Goal: Task Accomplishment & Management: Use online tool/utility

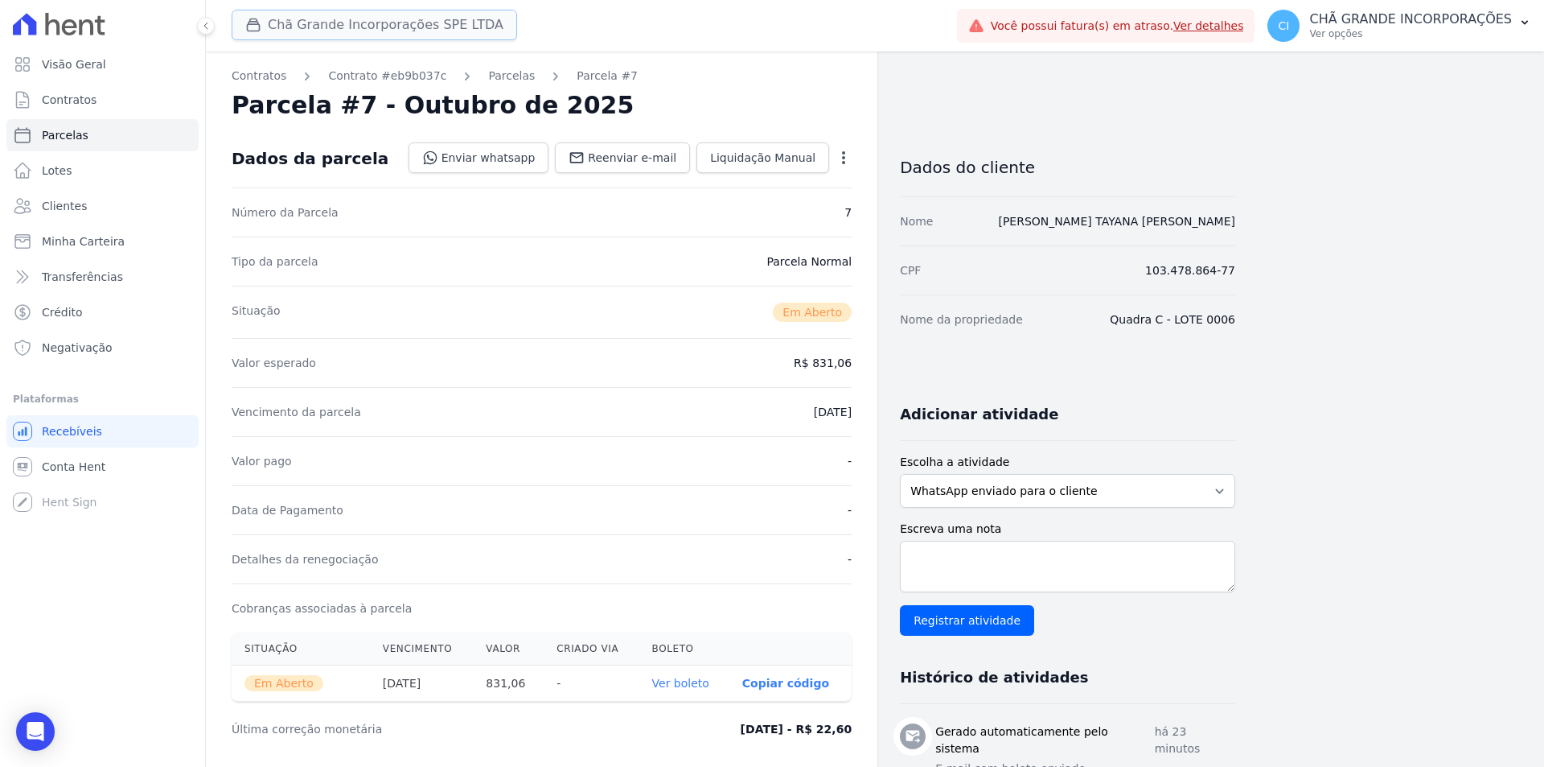
click at [297, 19] on button "Chã Grande Incorporações SPE LTDA" at bounding box center [375, 25] width 286 height 31
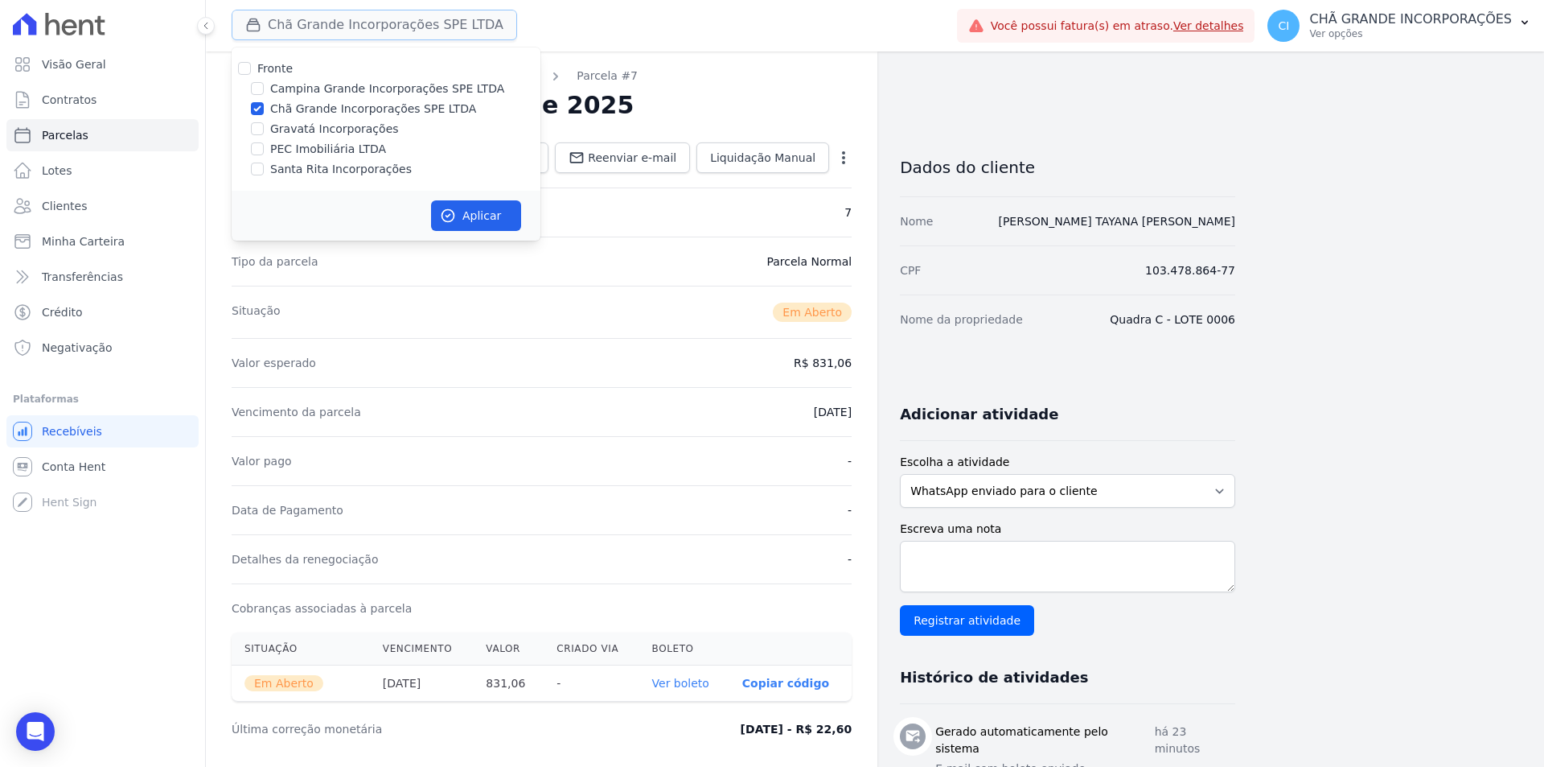
click at [297, 25] on button "Chã Grande Incorporações SPE LTDA" at bounding box center [375, 25] width 286 height 31
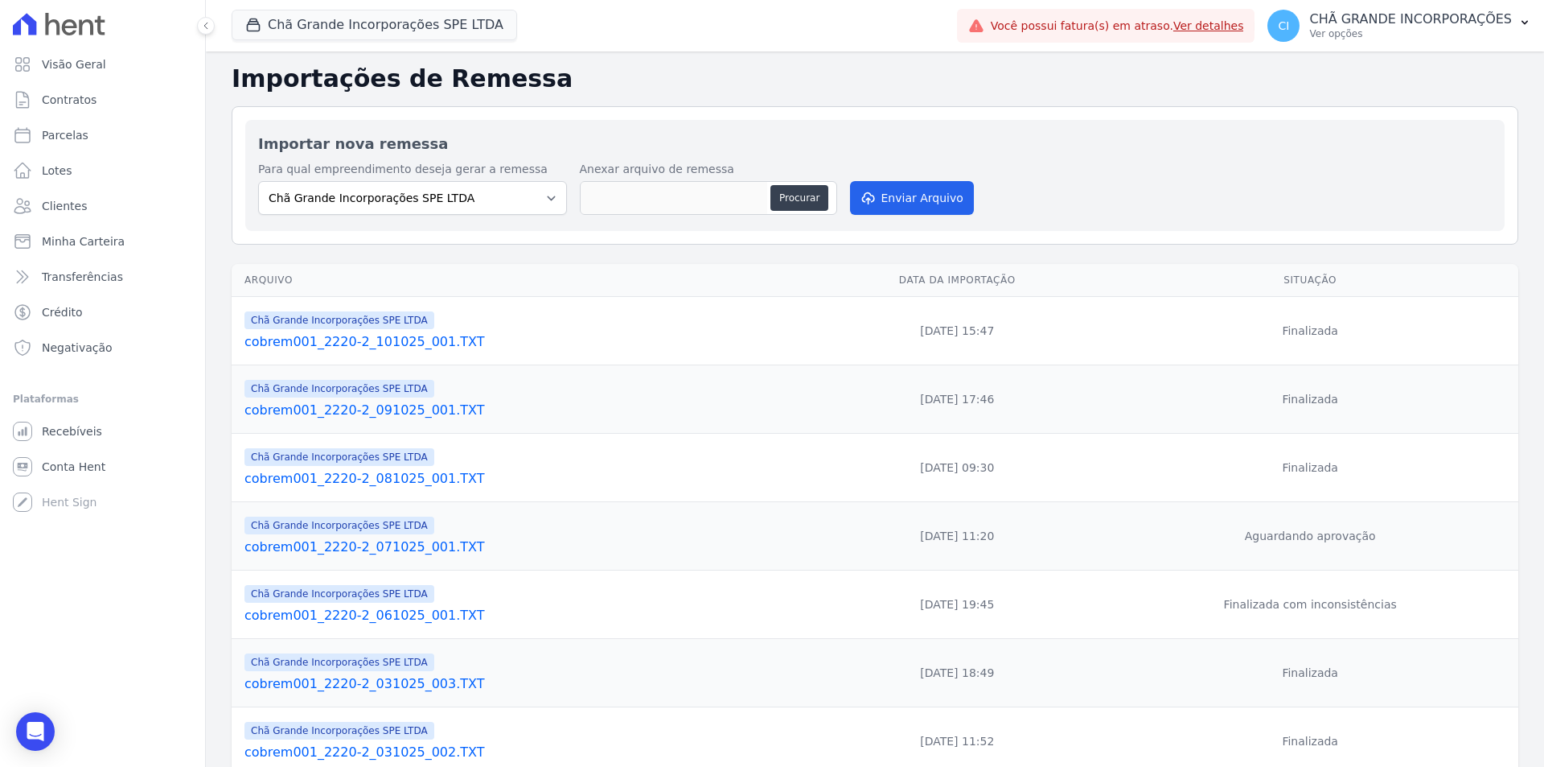
select select "fada966b-1e94-4a5a-a03a-a068354f70e7"
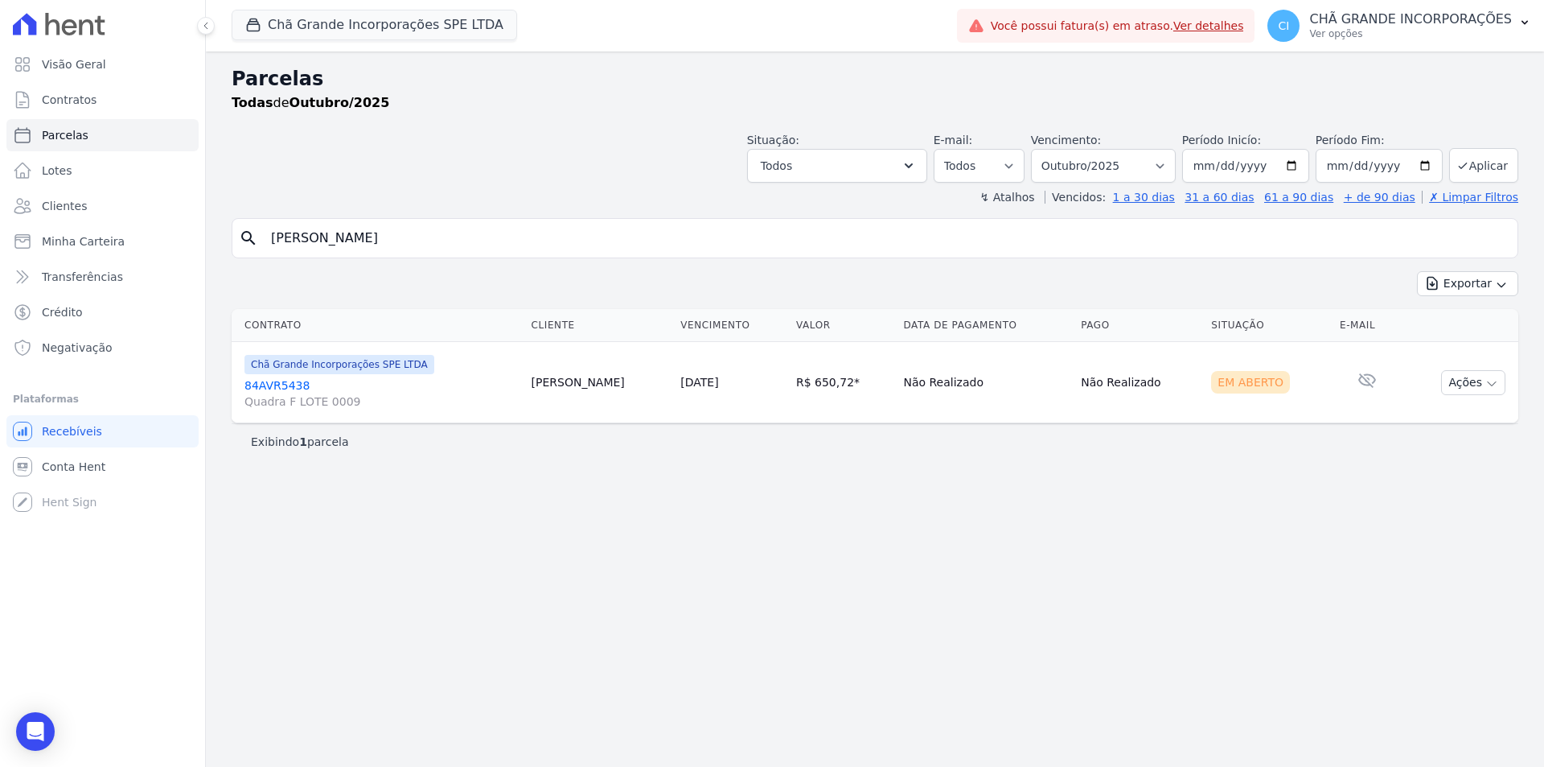
select select
select select "10/2025"
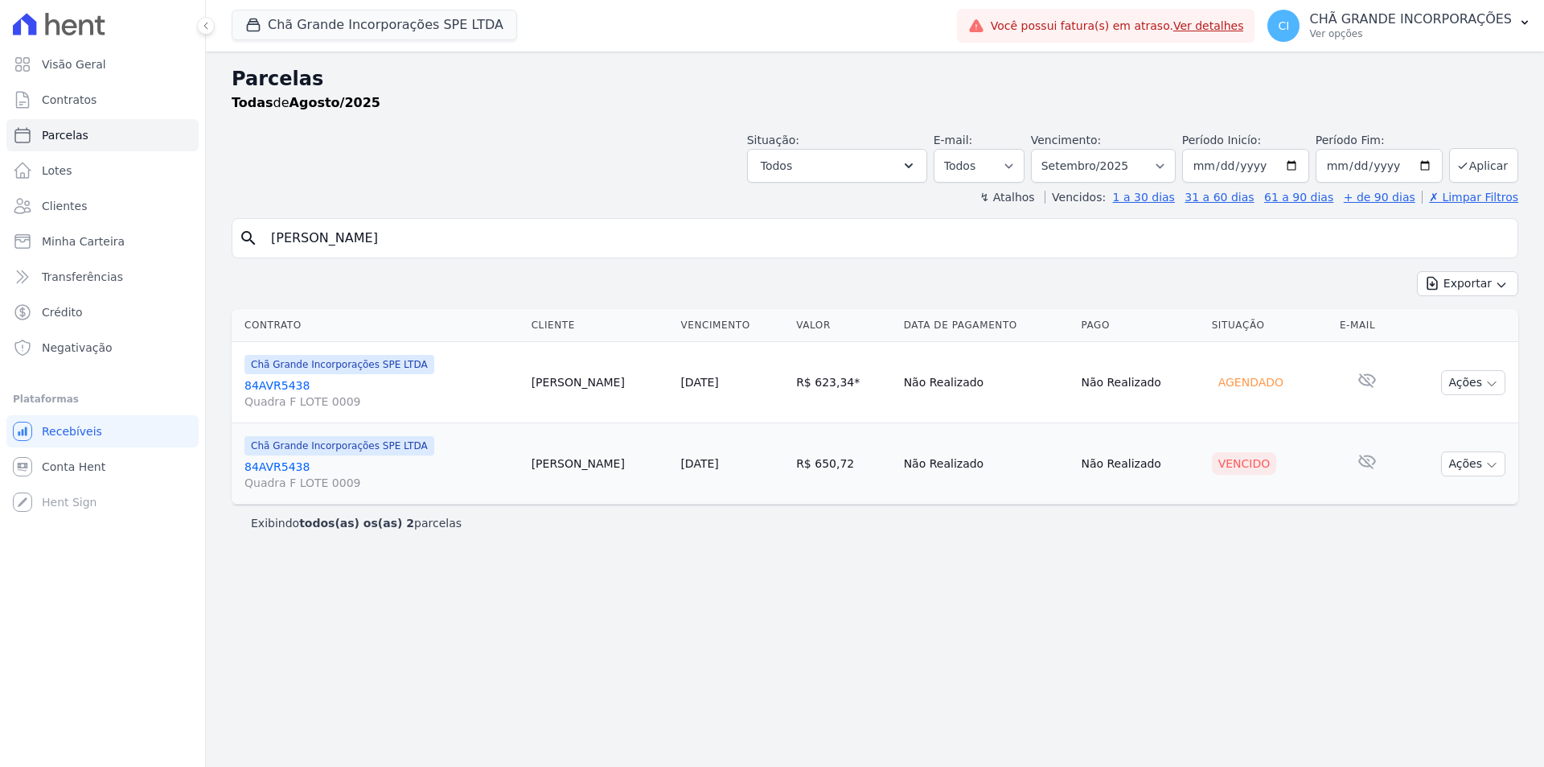
select select
select select "09/2025"
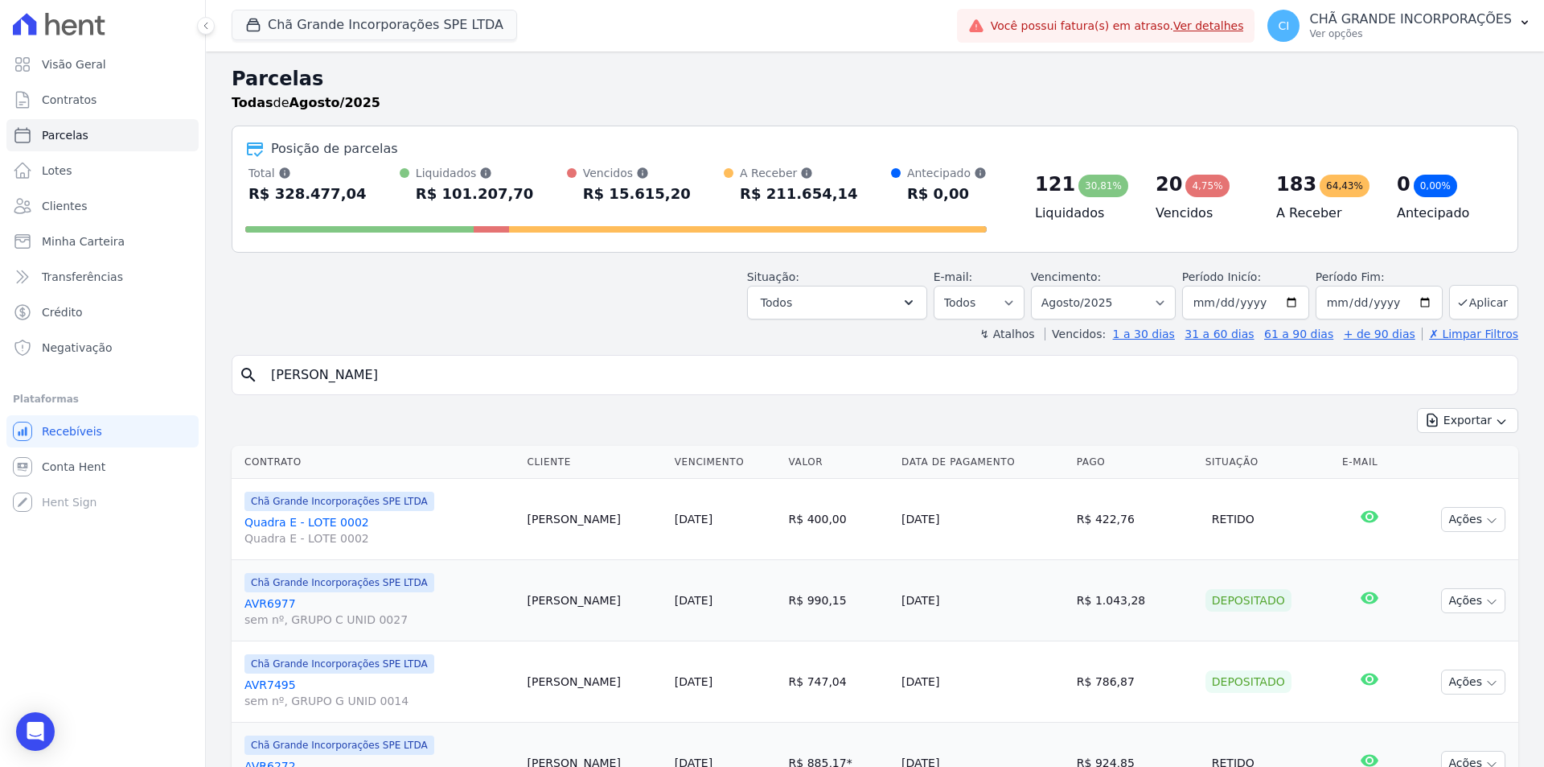
select select
click at [351, 29] on button "Chã Grande Incorporações SPE LTDA" at bounding box center [375, 25] width 286 height 31
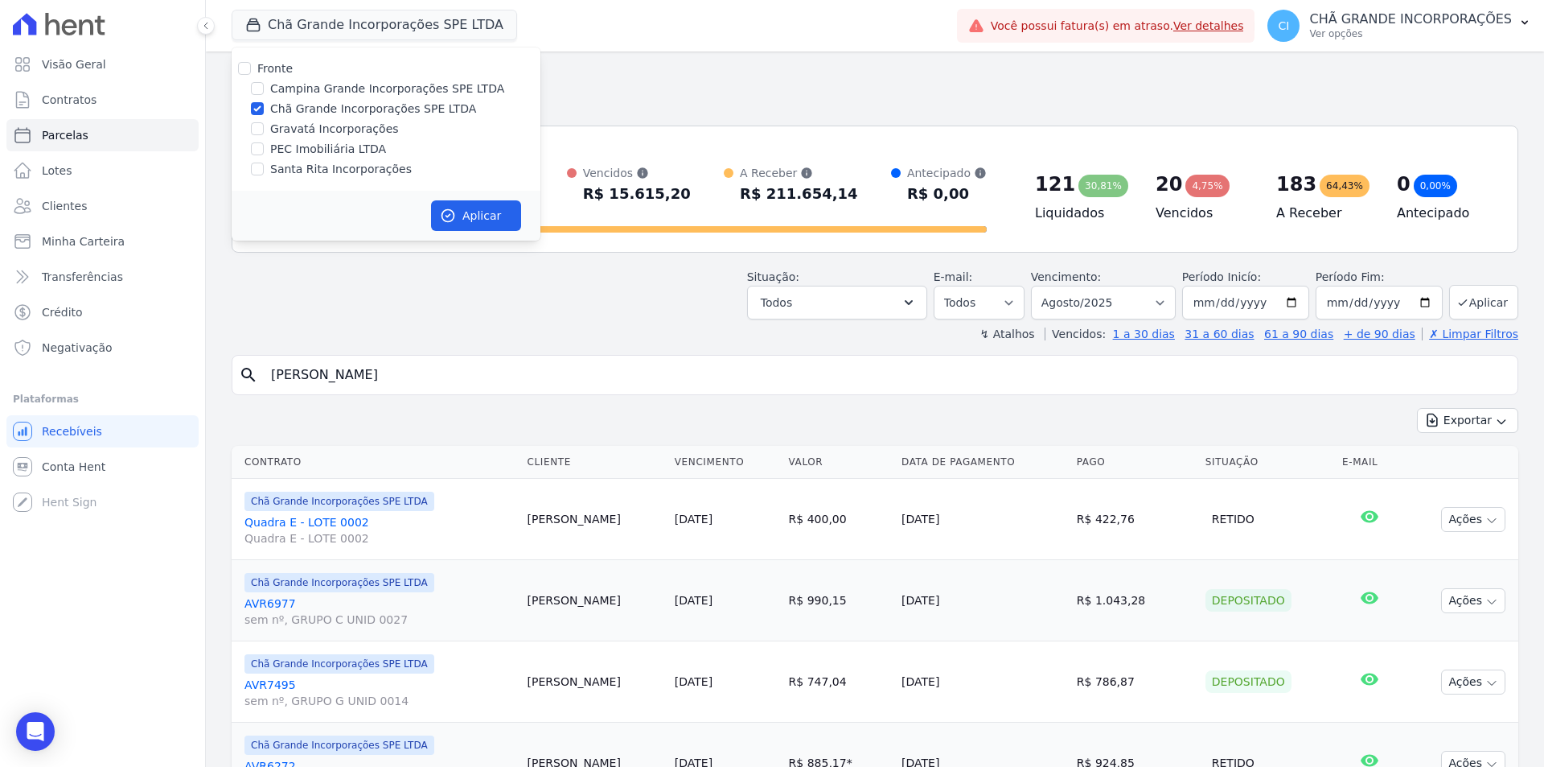
click at [286, 88] on label "Campina Grande Incorporações SPE LTDA" at bounding box center [387, 88] width 234 height 17
click at [264, 88] on input "Campina Grande Incorporações SPE LTDA" at bounding box center [257, 88] width 13 height 13
click at [254, 85] on input "Campina Grande Incorporações SPE LTDA" at bounding box center [257, 88] width 13 height 13
click at [256, 90] on input "Campina Grande Incorporações SPE LTDA" at bounding box center [257, 88] width 13 height 13
checkbox input "true"
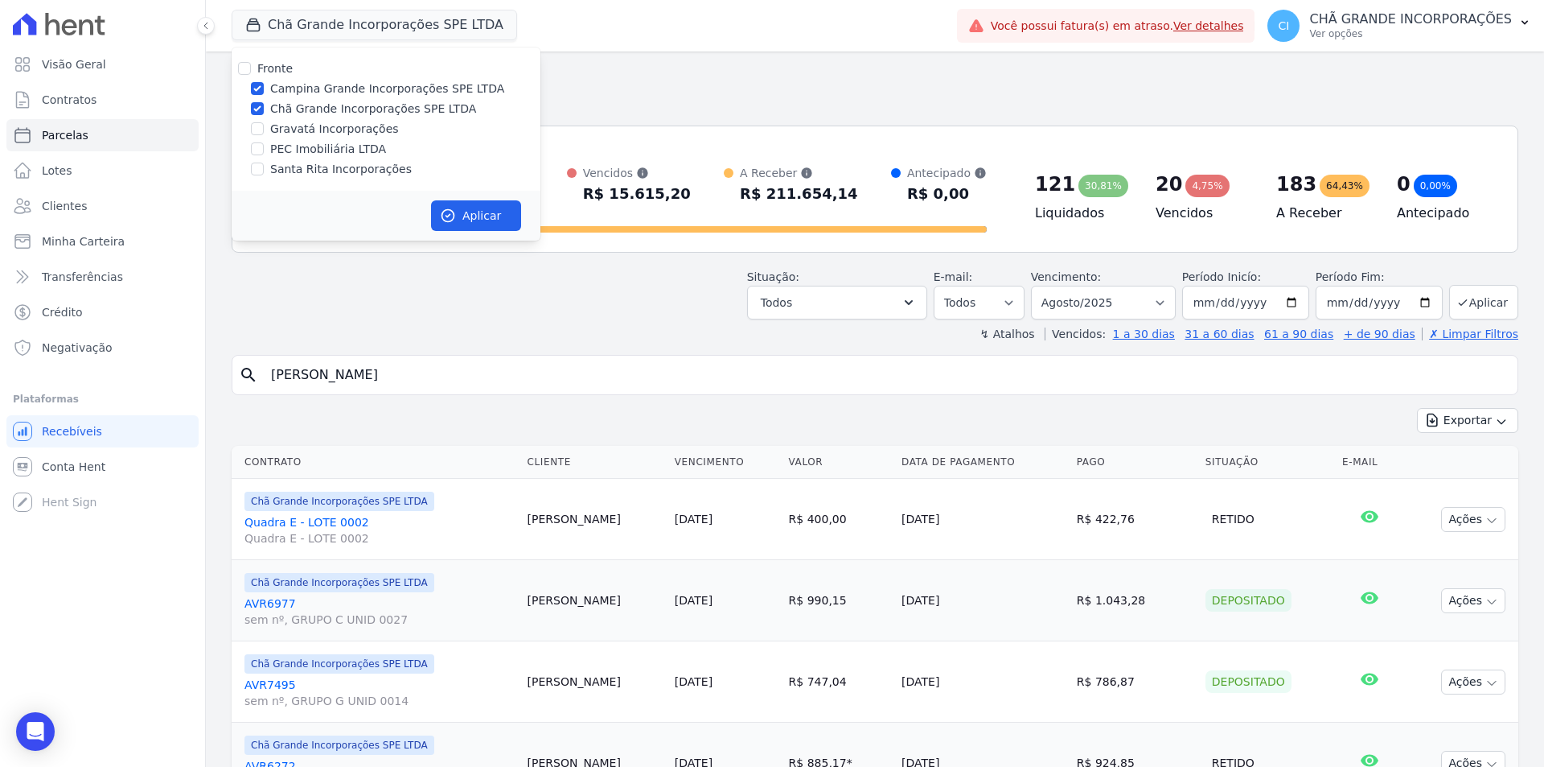
click at [255, 118] on div "Fronte Campina Grande Incorporações SPE LTDA Chã Grande Incorporações SPE LTDA …" at bounding box center [386, 118] width 309 height 143
click at [255, 110] on input "Chã Grande Incorporações SPE LTDA" at bounding box center [257, 108] width 13 height 13
checkbox input "false"
click at [462, 201] on button "Aplicar" at bounding box center [476, 215] width 90 height 31
select select
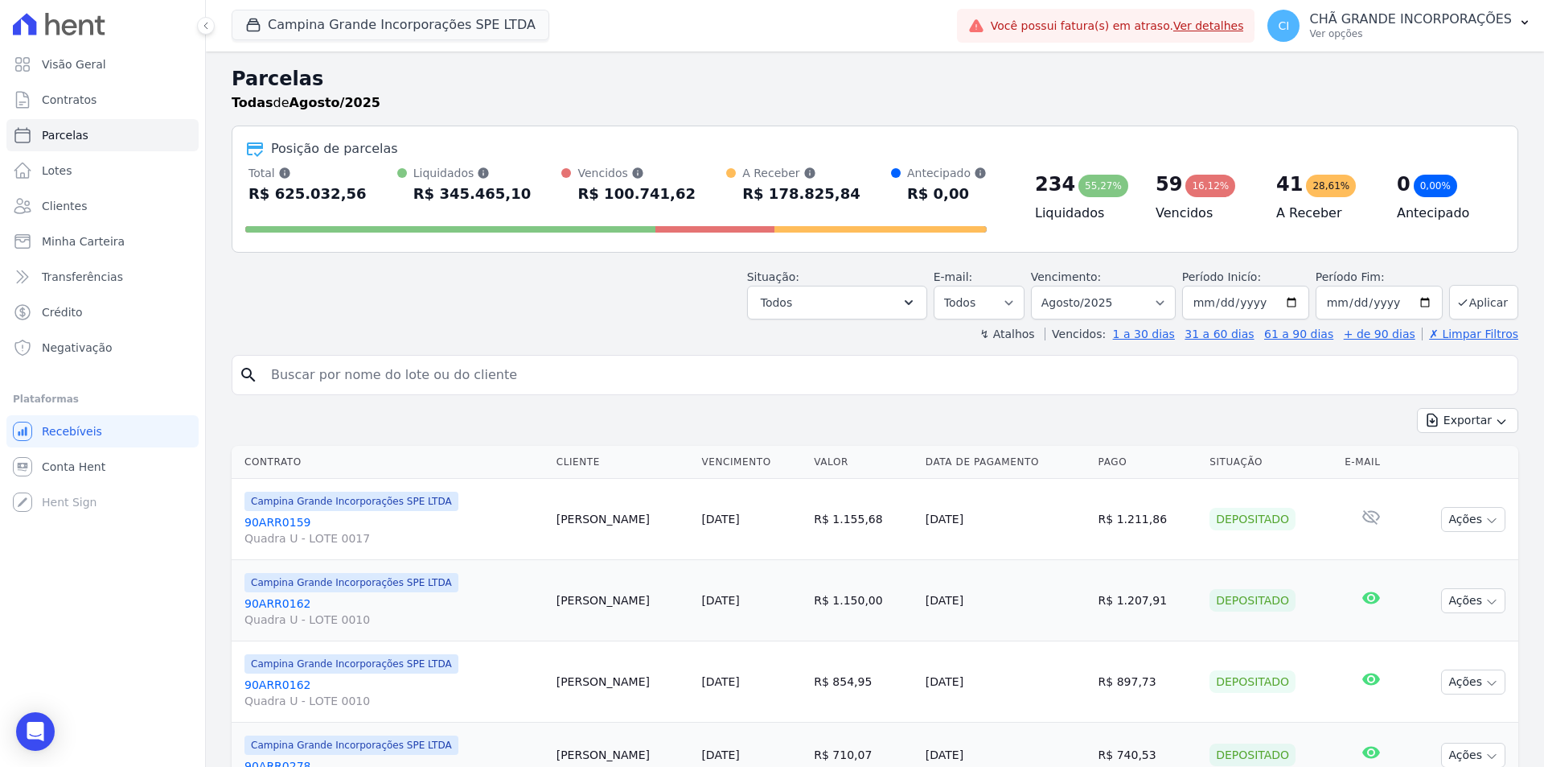
click at [417, 385] on input "search" at bounding box center [886, 375] width 1250 height 32
click at [417, 380] on input "search" at bounding box center [886, 375] width 1250 height 32
click at [1104, 302] on select "Filtrar por período ──────── Todos os meses Janeiro/2023 Fevereiro/2023 Março/2…" at bounding box center [1103, 303] width 145 height 34
drag, startPoint x: 1118, startPoint y: 289, endPoint x: 1120, endPoint y: 299, distance: 10.6
click at [1118, 289] on select "Filtrar por período ──────── Todos os meses Janeiro/2023 Fevereiro/2023 Março/2…" at bounding box center [1103, 303] width 145 height 34
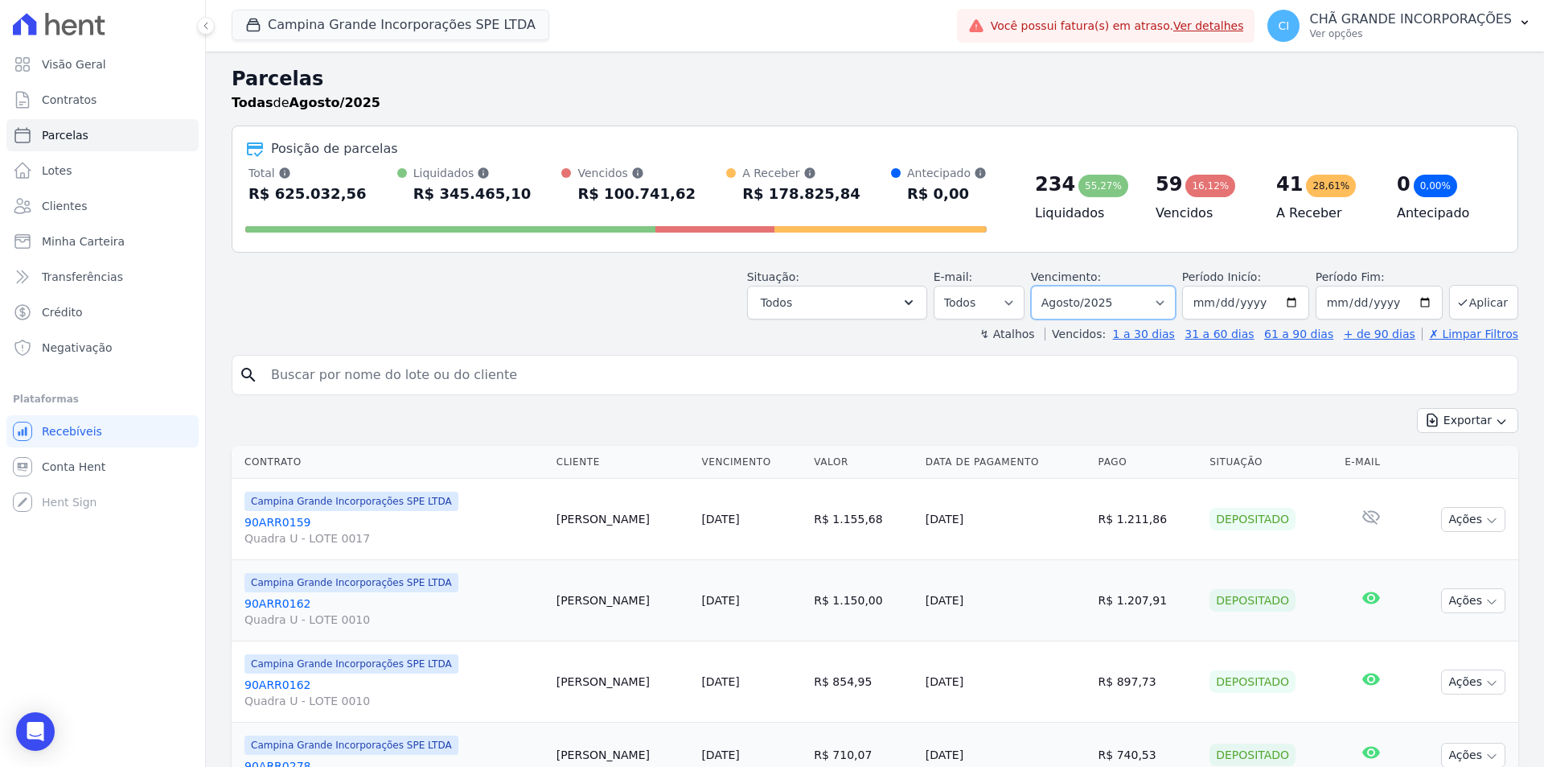
select select "09/2025"
click at [1042, 286] on select "Filtrar por período ──────── Todos os meses Janeiro/2023 Fevereiro/2023 Março/2…" at bounding box center [1103, 303] width 145 height 34
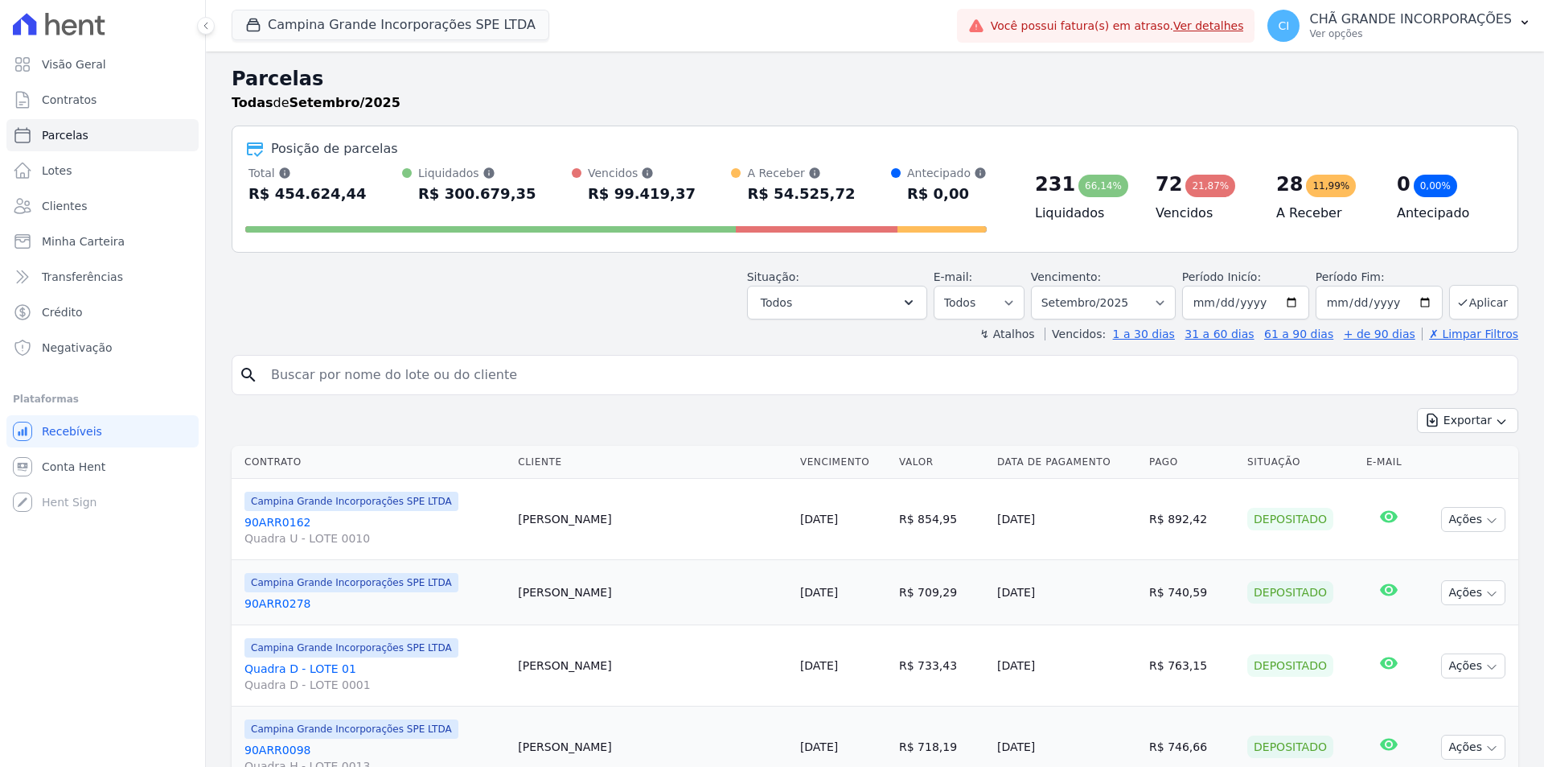
select select
drag, startPoint x: 0, startPoint y: 0, endPoint x: 310, endPoint y: 376, distance: 487.4
click at [310, 376] on input "search" at bounding box center [886, 375] width 1250 height 32
paste input "LUCIMARA ALVES BENTO"
type input "LUCIMARA ALVES BENTO"
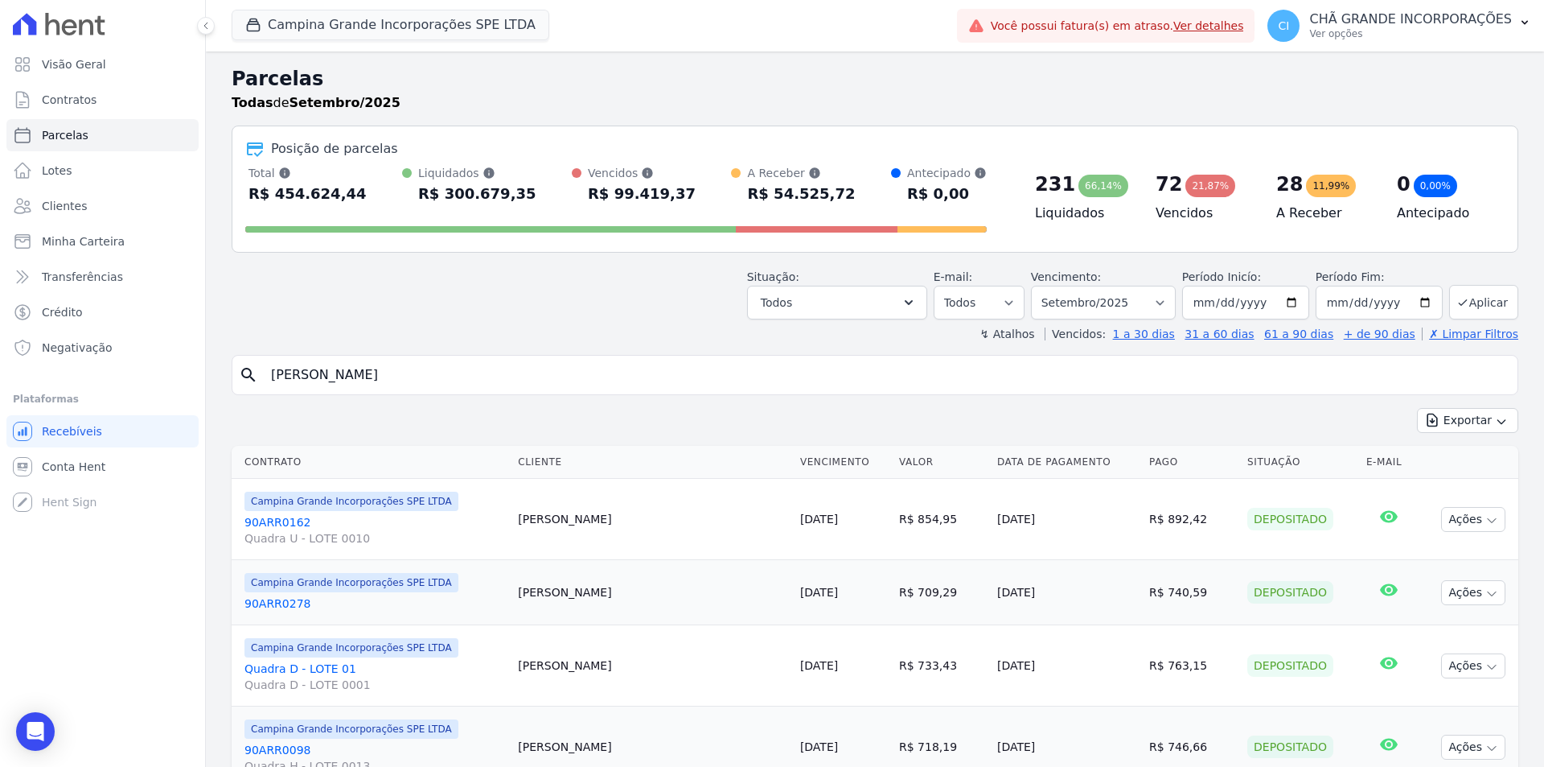
select select
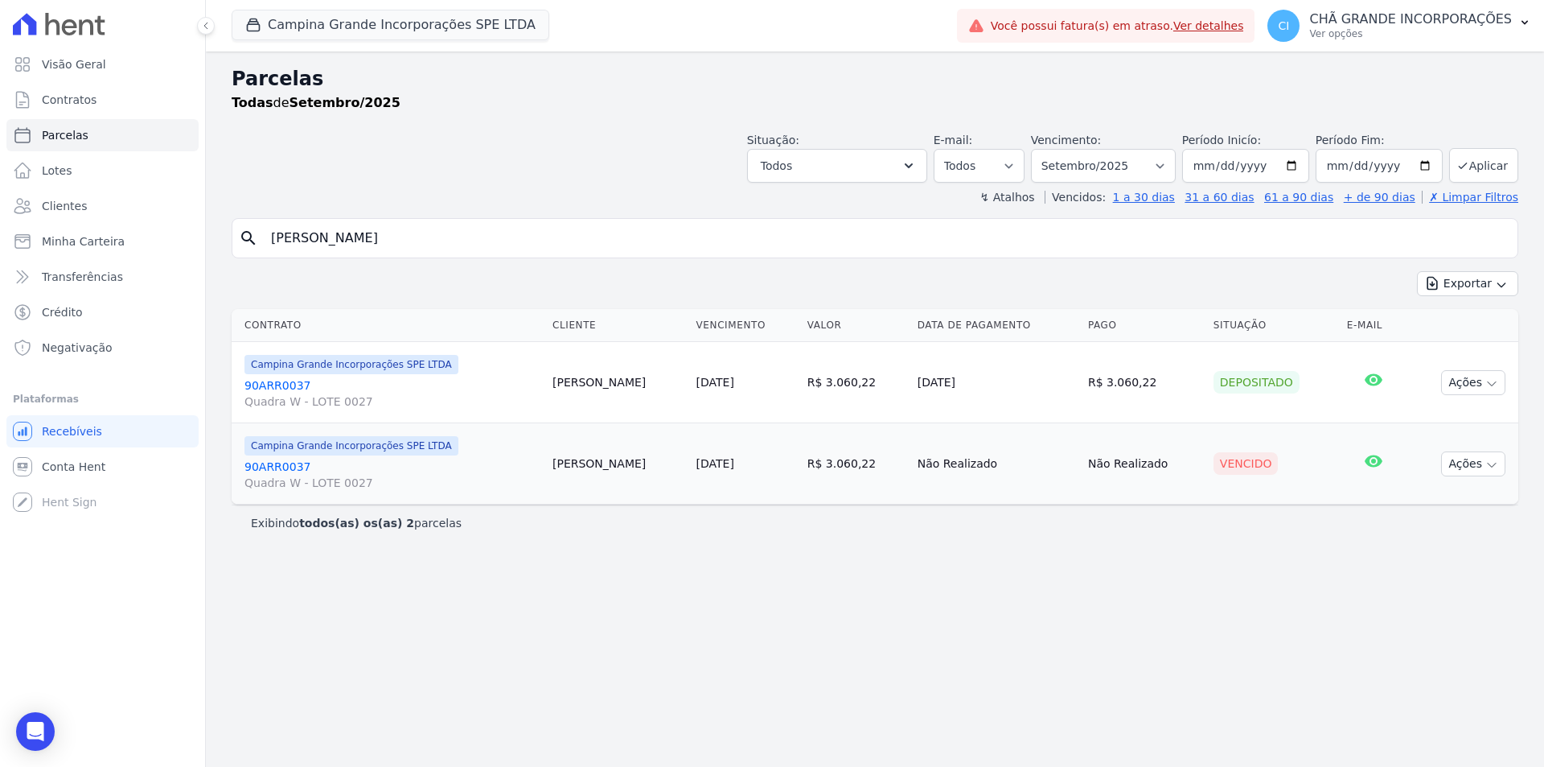
select select
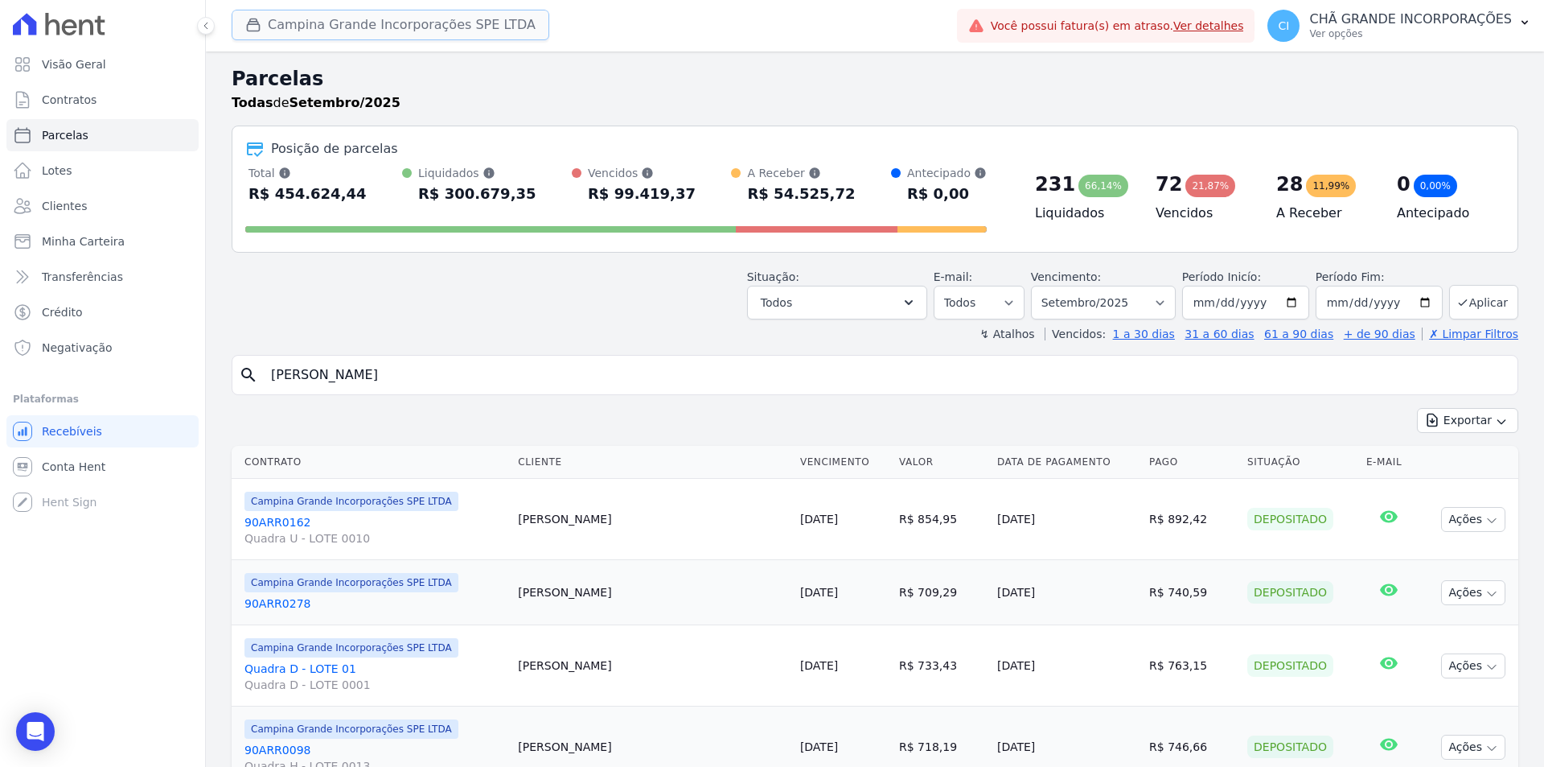
click at [368, 10] on button "Campina Grande Incorporações SPE LTDA" at bounding box center [391, 25] width 318 height 31
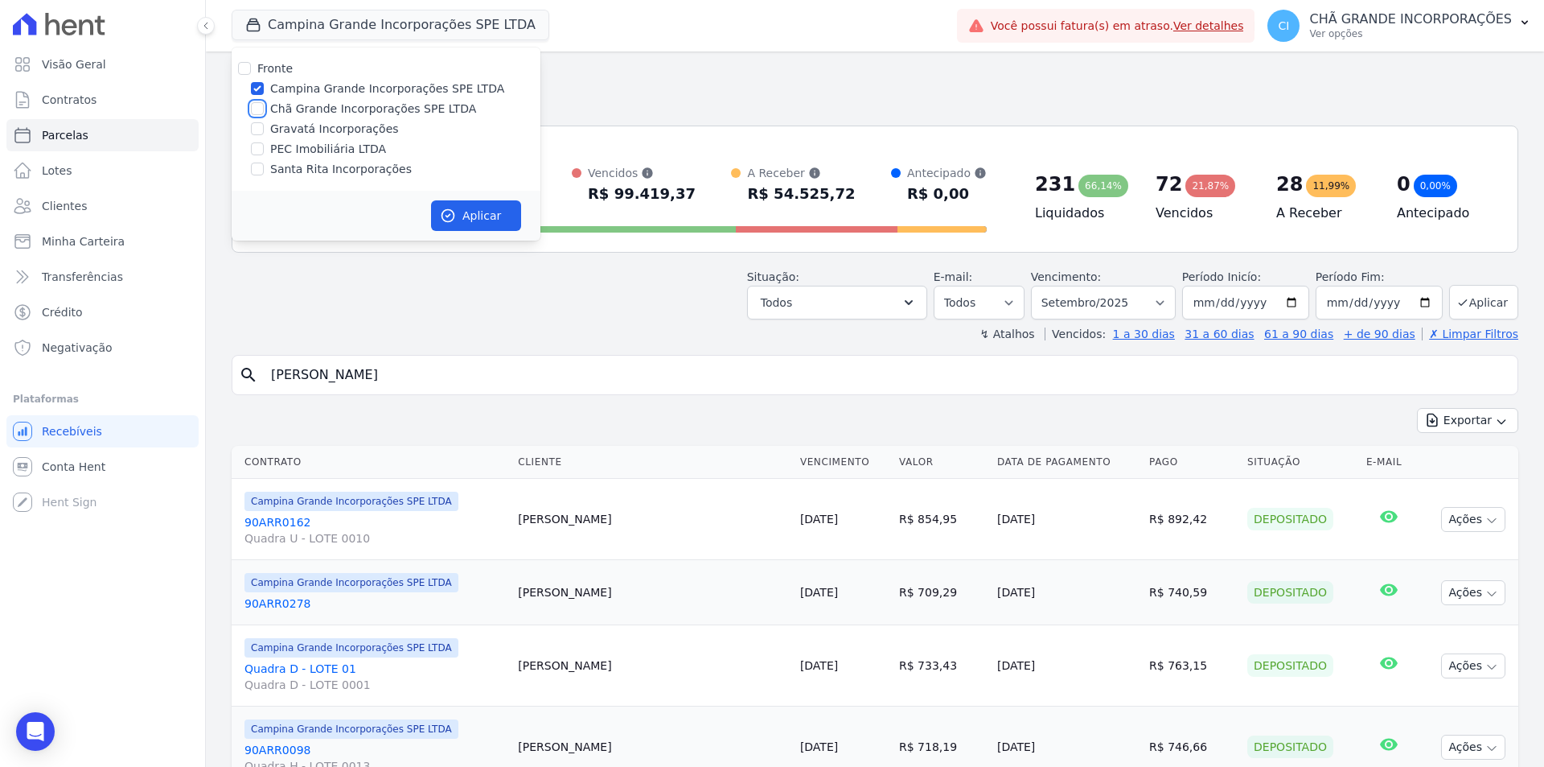
click at [260, 104] on input "Chã Grande Incorporações SPE LTDA" at bounding box center [257, 108] width 13 height 13
checkbox input "true"
click at [259, 88] on input "Campina Grande Incorporações SPE LTDA" at bounding box center [257, 88] width 13 height 13
checkbox input "false"
click at [445, 213] on icon "button" at bounding box center [448, 216] width 16 height 16
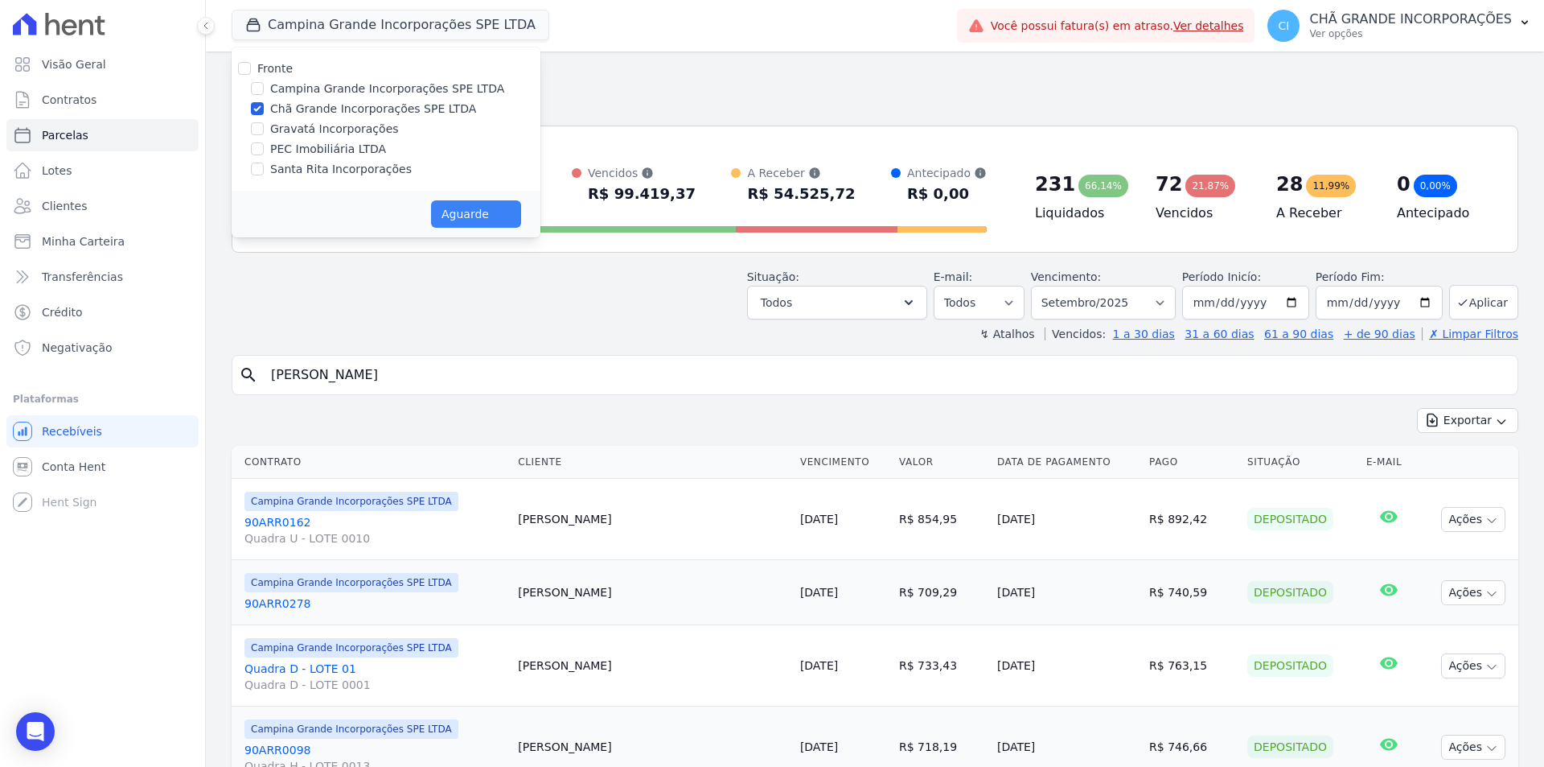
select select
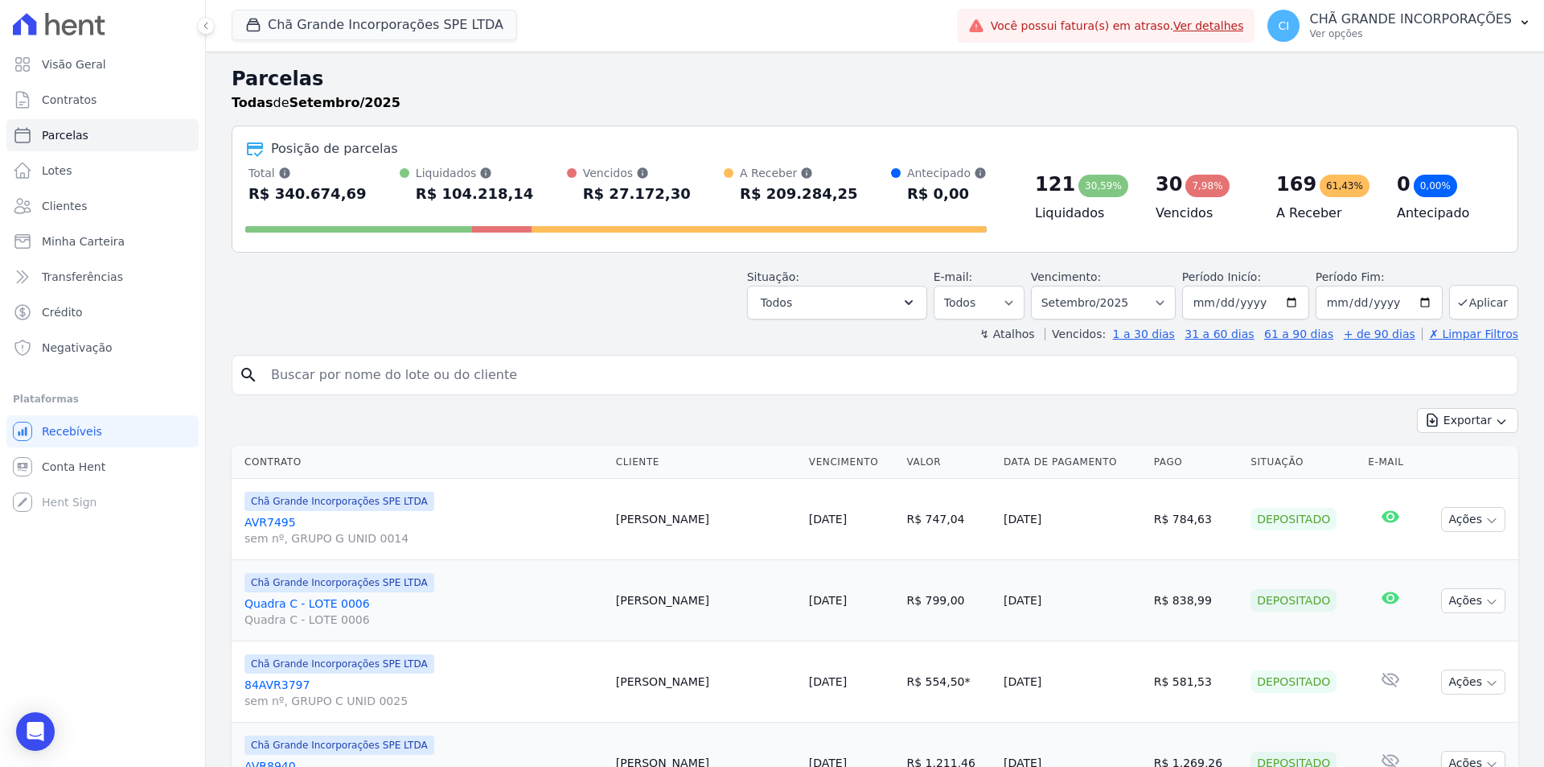
click at [414, 369] on input "search" at bounding box center [886, 375] width 1250 height 32
click at [1085, 300] on select "Filtrar por período ──────── Todos os meses Outubro/2019 Novembro/2019 Dezembro…" at bounding box center [1103, 303] width 145 height 34
select select "10/2025"
click at [1042, 286] on select "Filtrar por período ──────── Todos os meses Outubro/2019 Novembro/2019 Dezembro…" at bounding box center [1103, 303] width 145 height 34
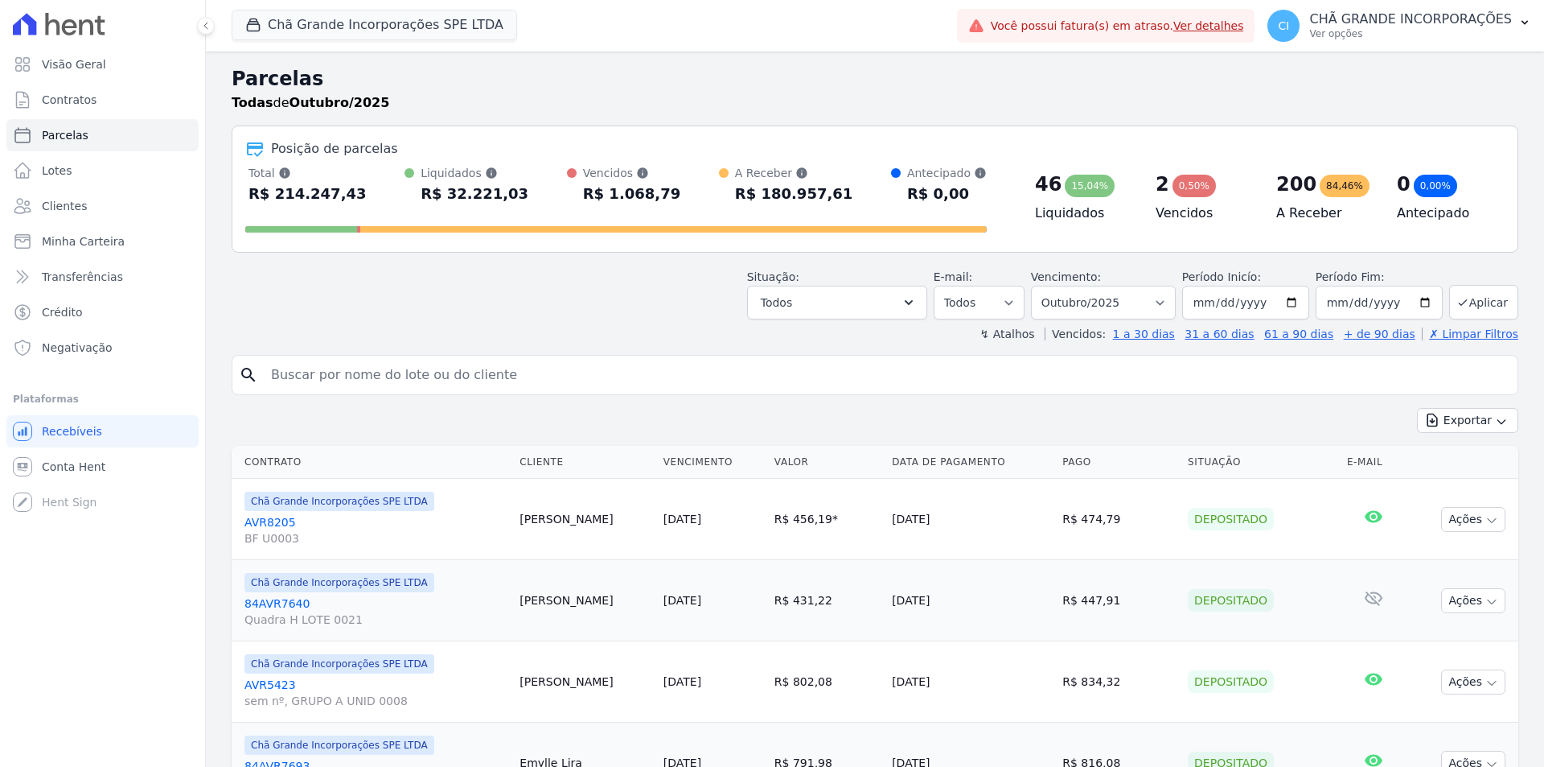
select select
drag, startPoint x: 0, startPoint y: 0, endPoint x: 301, endPoint y: 380, distance: 484.4
click at [301, 380] on input "search" at bounding box center [886, 375] width 1250 height 32
paste input "Antonio Cesar Fechine De Medeiros Fechine"
type input "Antonio Cesar Fechine De Medeiros"
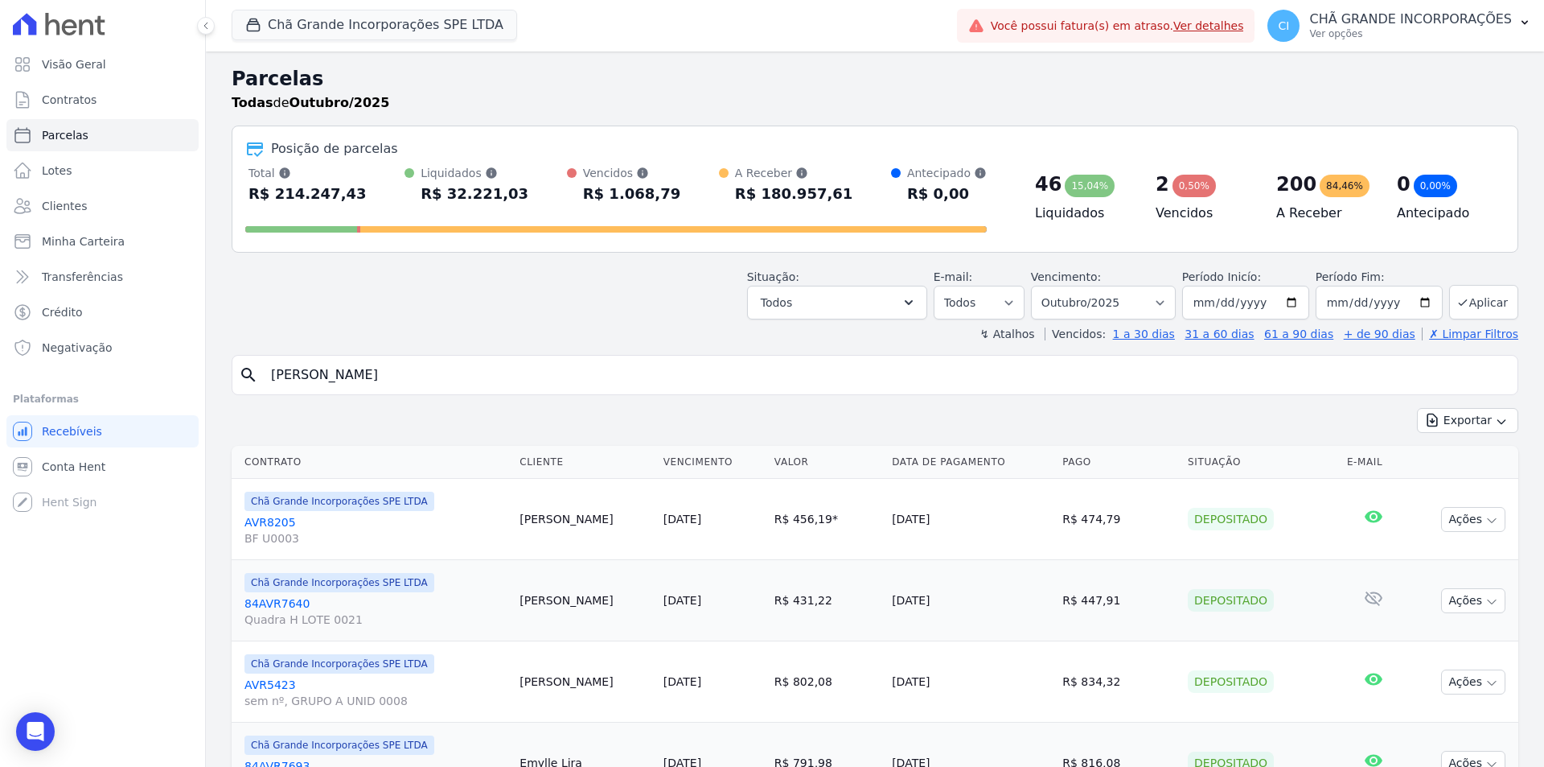
select select
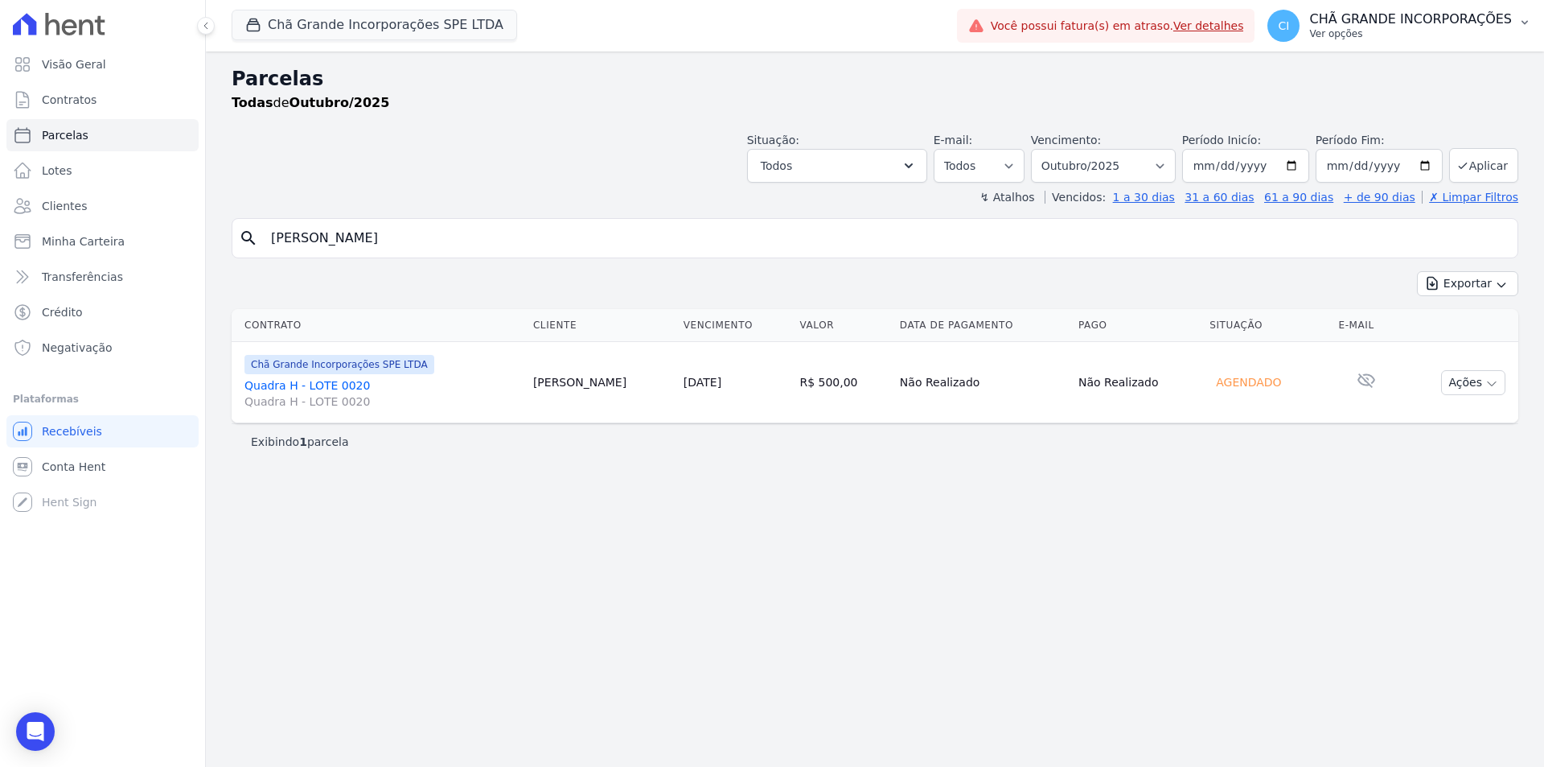
click at [1473, 25] on p "CHÃ GRANDE INCORPORAÇÕES" at bounding box center [1410, 19] width 203 height 16
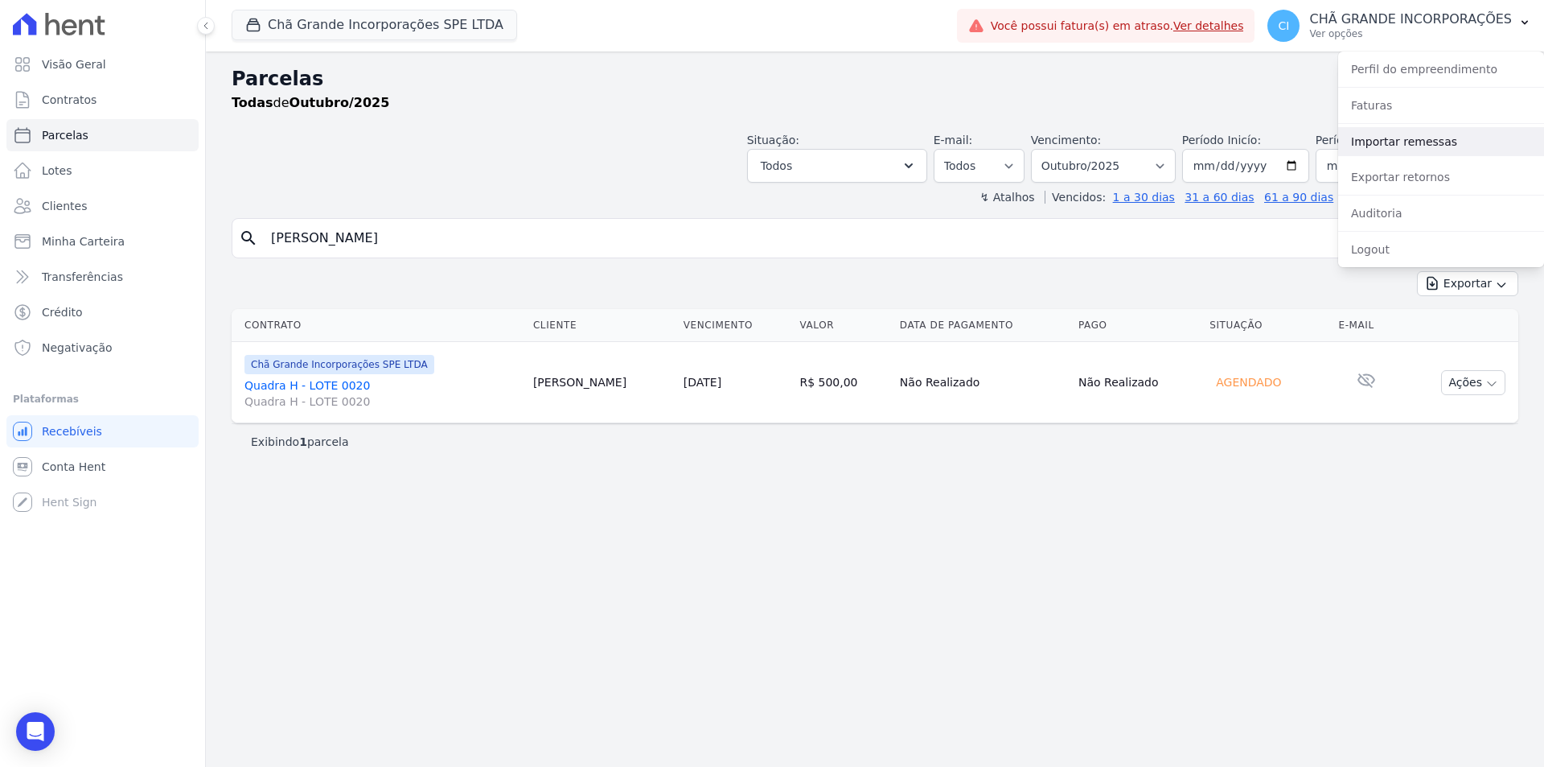
click at [1435, 136] on link "Importar remessas" at bounding box center [1441, 141] width 206 height 29
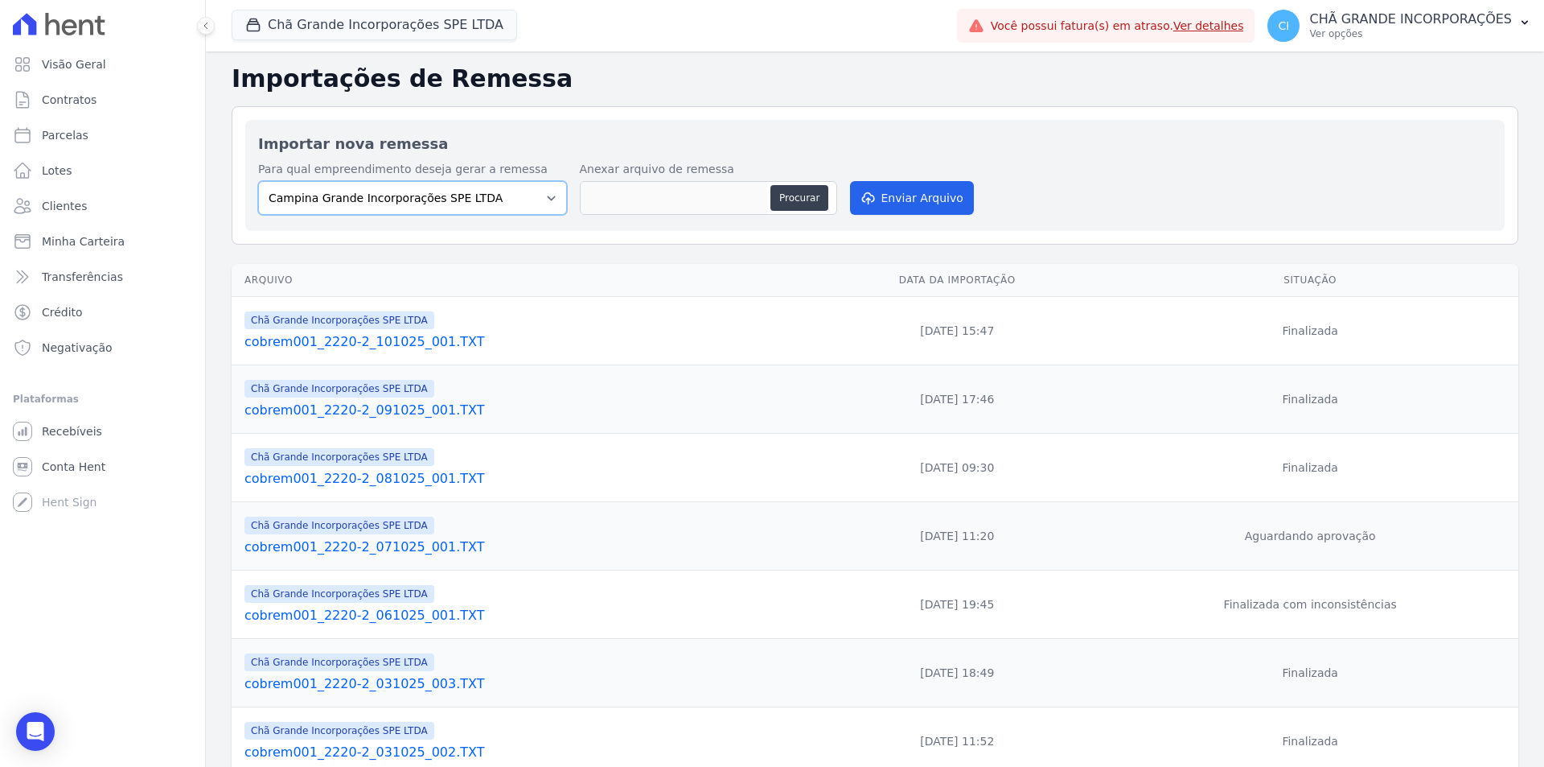
click at [520, 181] on select "Campina Grande Incorporações SPE LTDA Chã Grande Incorporações SPE LTDA Gravatá…" at bounding box center [412, 198] width 309 height 34
select select "fada966b-1e94-4a5a-a03a-a068354f70e7"
click at [258, 181] on select "Campina Grande Incorporações SPE LTDA Chã Grande Incorporações SPE LTDA Gravatá…" at bounding box center [412, 198] width 309 height 34
click at [806, 193] on button "Procurar" at bounding box center [800, 198] width 58 height 26
type input "cobrem001_2220-2_101025_002.TXT"
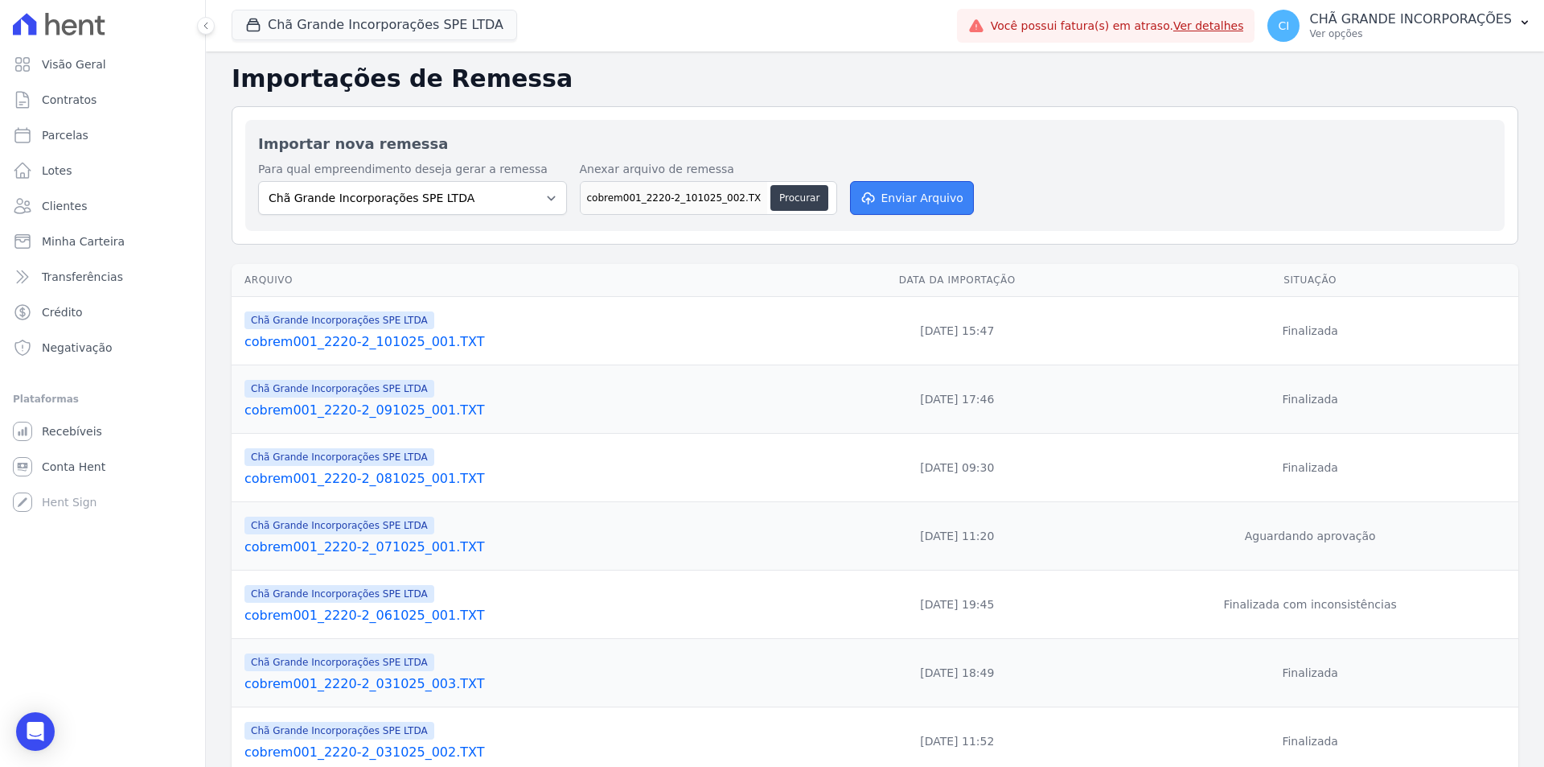
click at [935, 206] on button "Enviar Arquivo" at bounding box center [912, 198] width 124 height 34
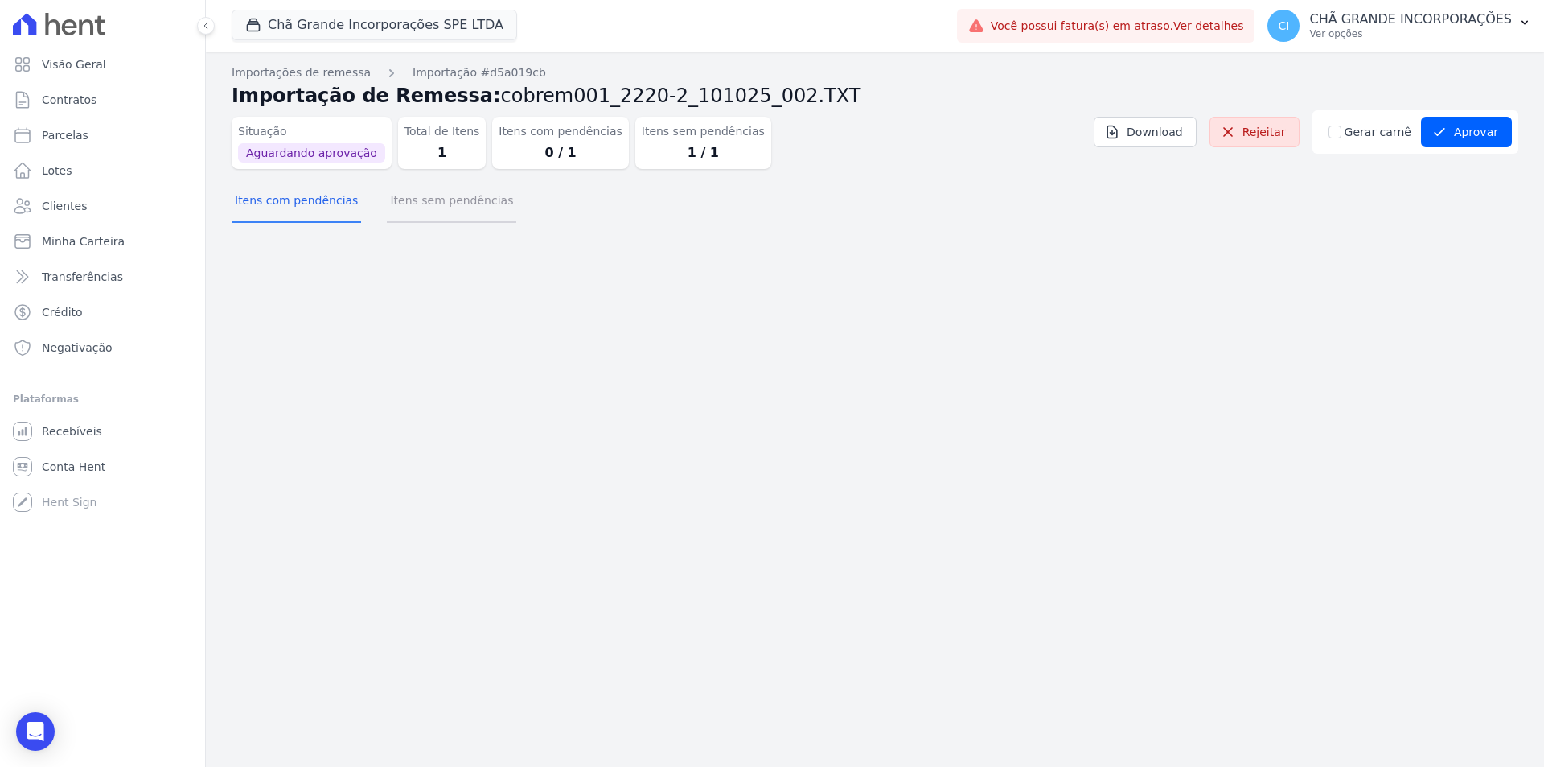
click at [430, 199] on button "Itens sem pendências" at bounding box center [451, 202] width 129 height 42
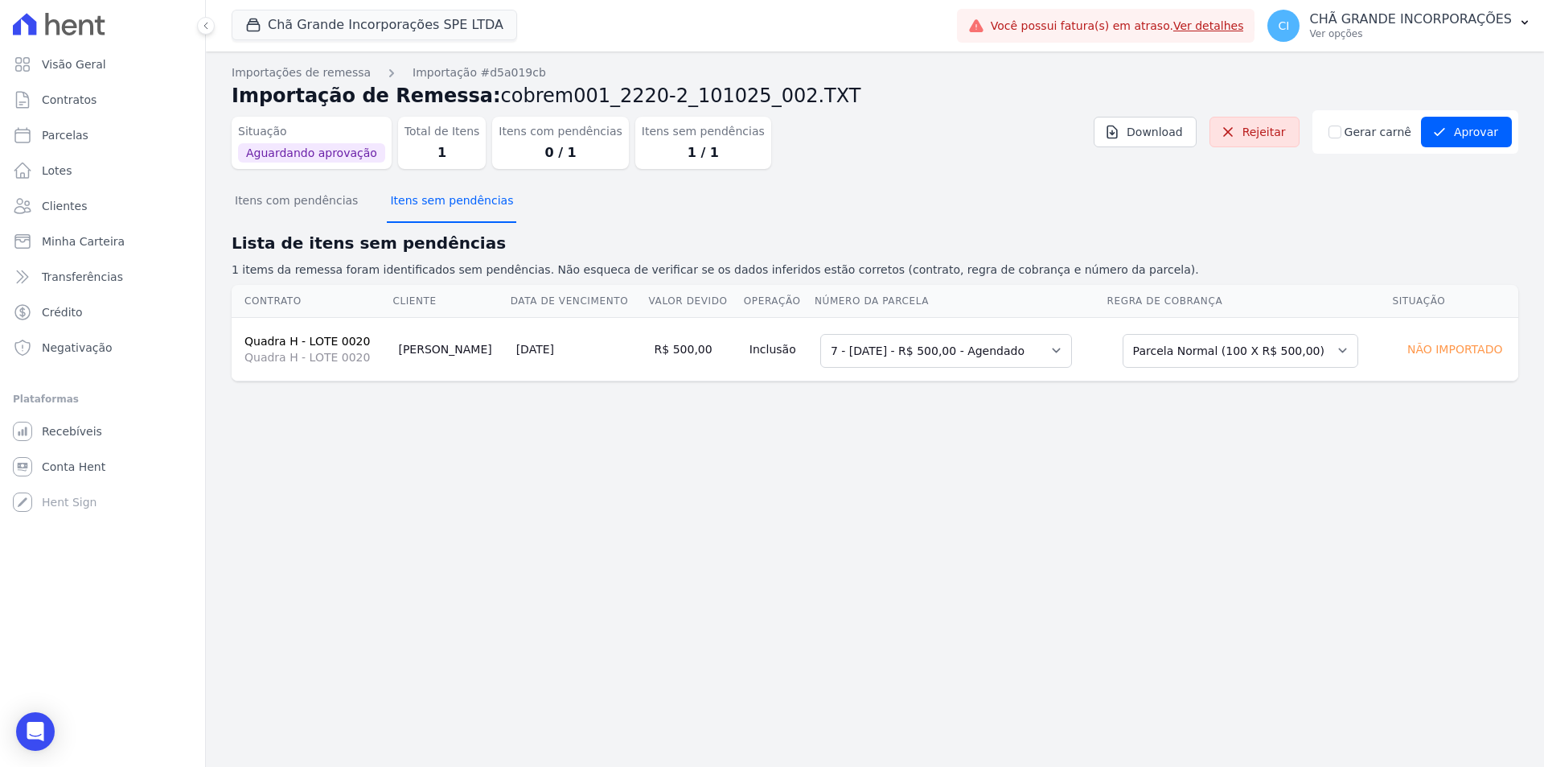
click at [430, 199] on button "Itens sem pendências" at bounding box center [451, 202] width 129 height 42
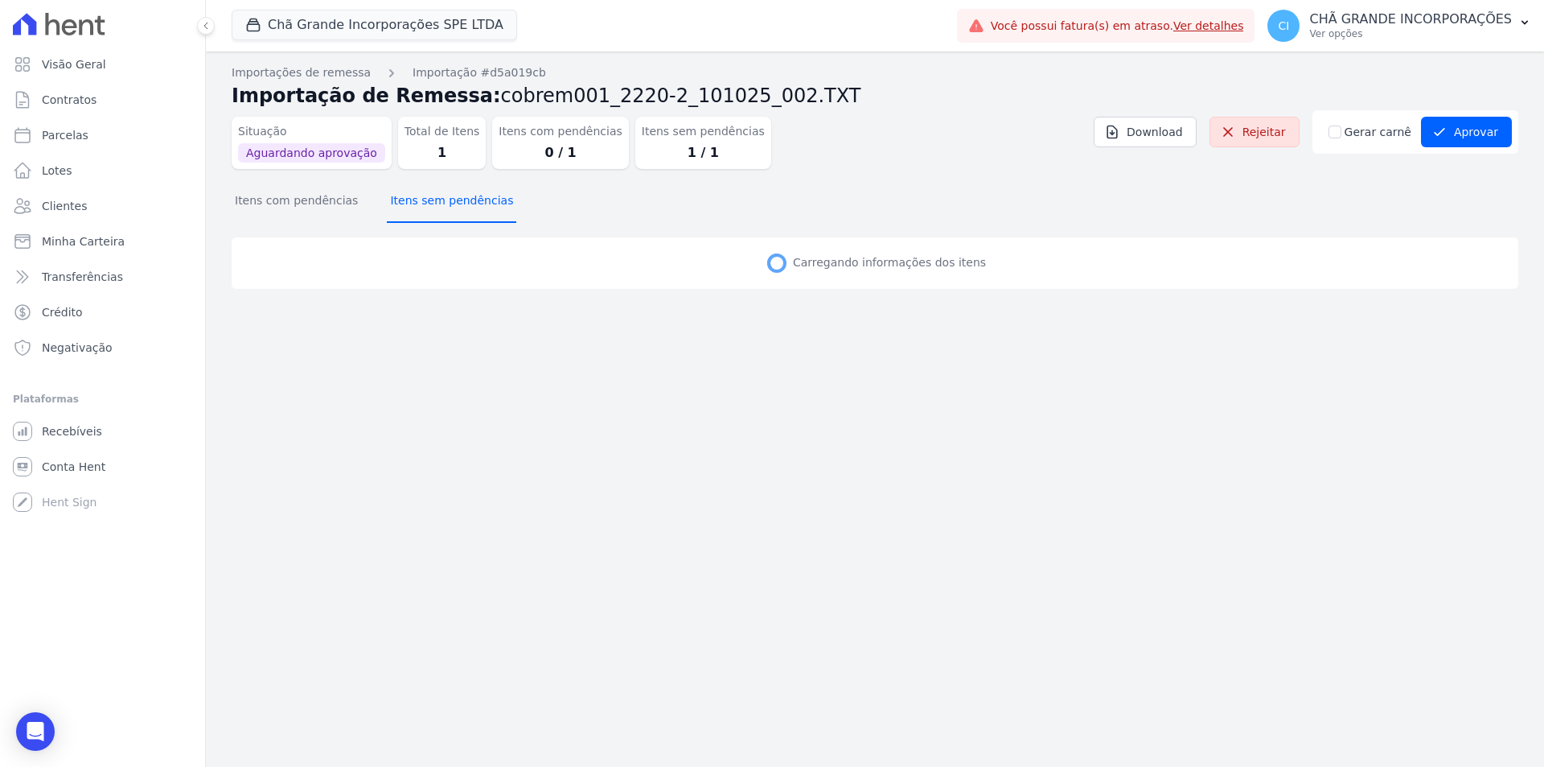
click at [430, 199] on button "Itens sem pendências" at bounding box center [451, 202] width 129 height 42
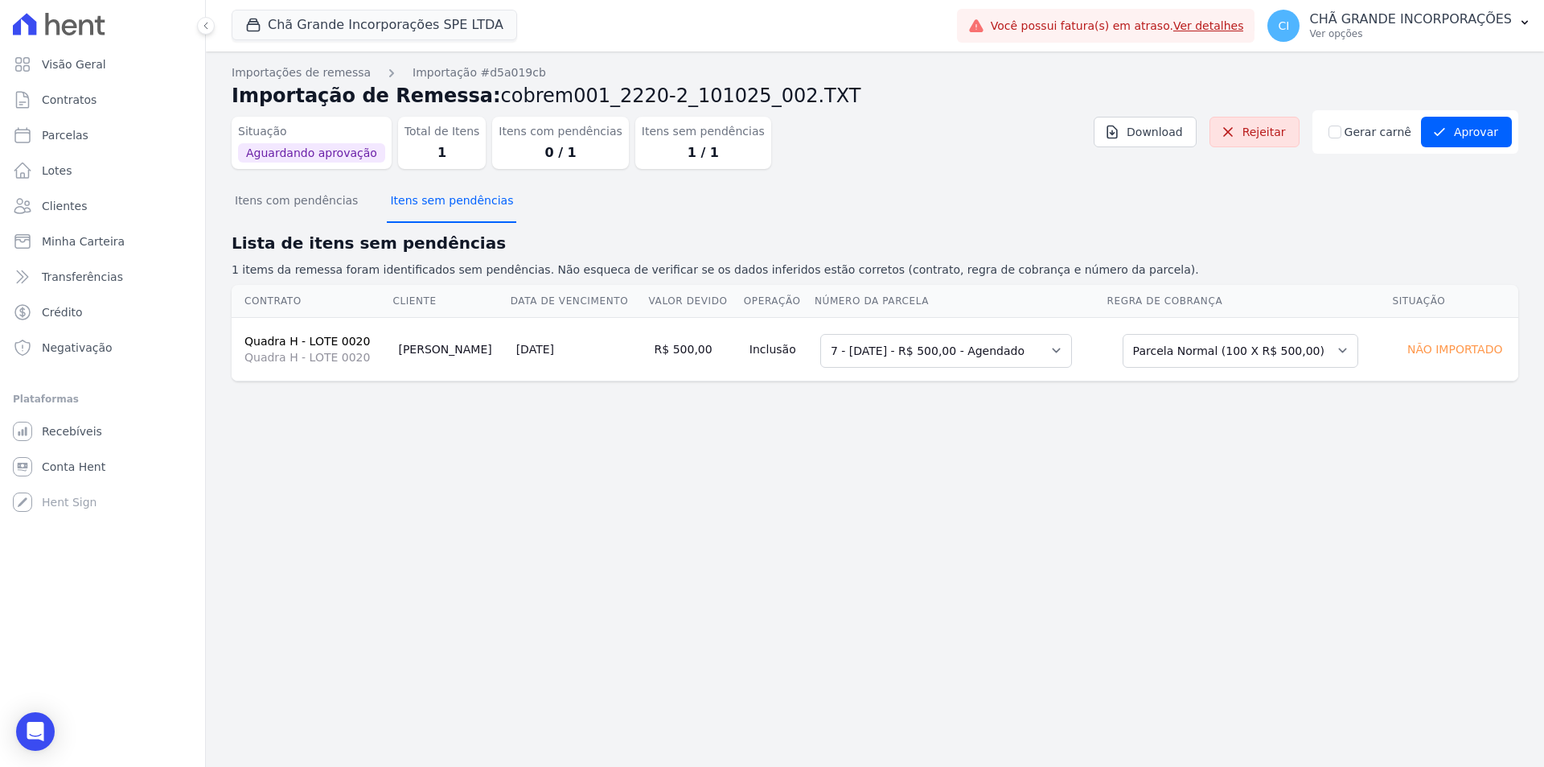
click at [430, 199] on button "Itens sem pendências" at bounding box center [451, 202] width 129 height 42
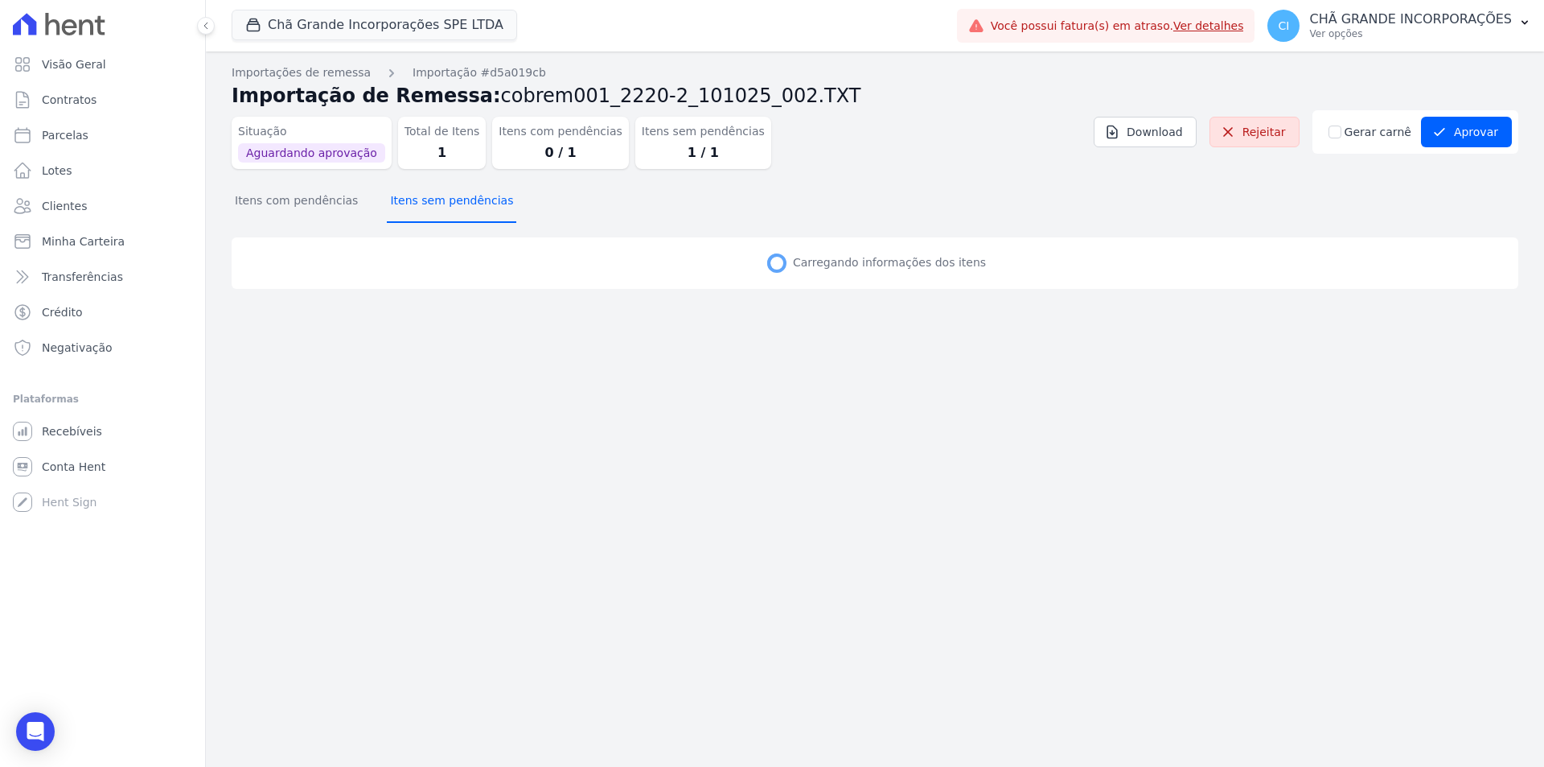
click at [430, 199] on button "Itens sem pendências" at bounding box center [451, 202] width 129 height 42
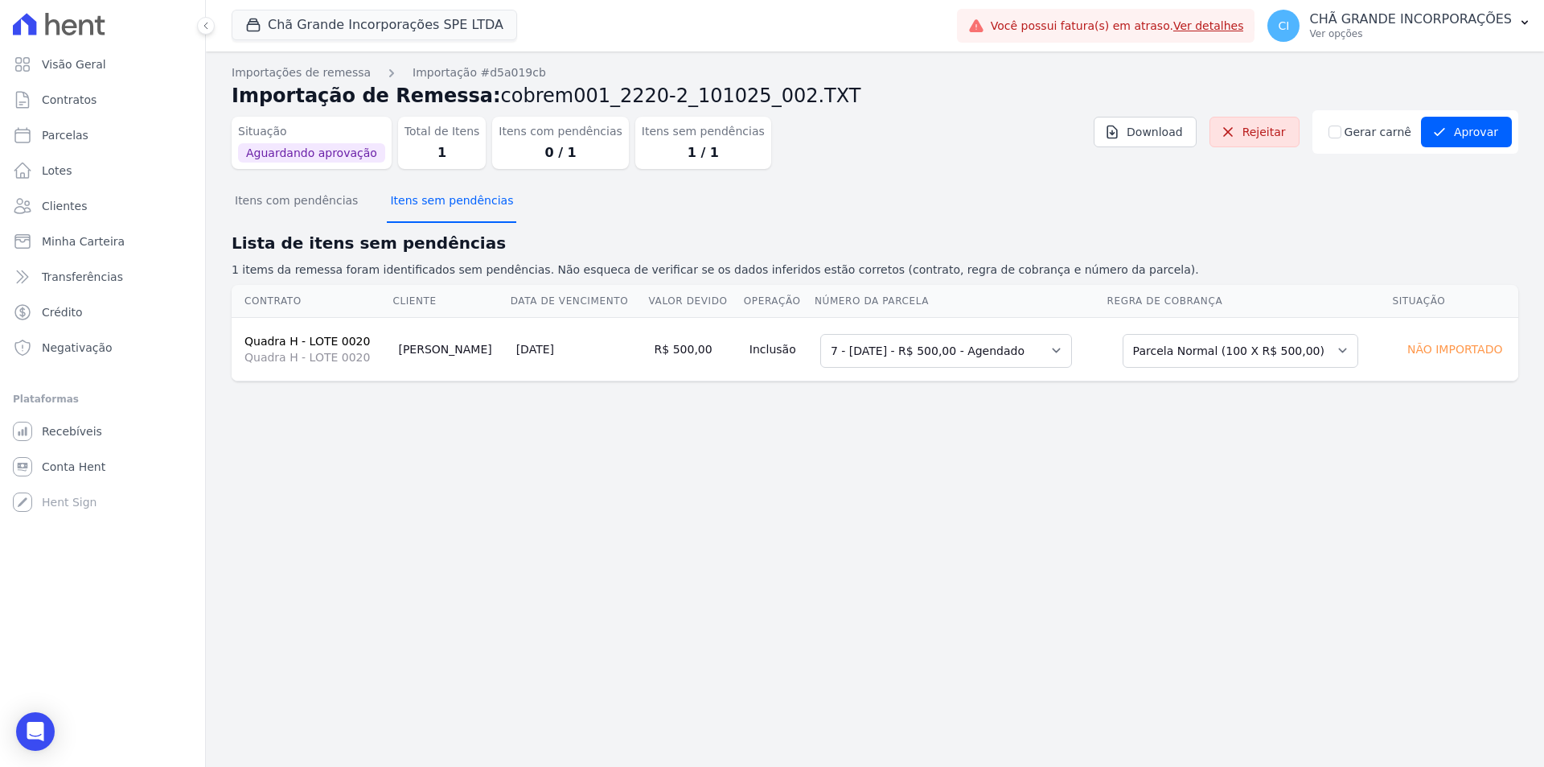
click at [430, 199] on button "Itens sem pendências" at bounding box center [451, 202] width 129 height 42
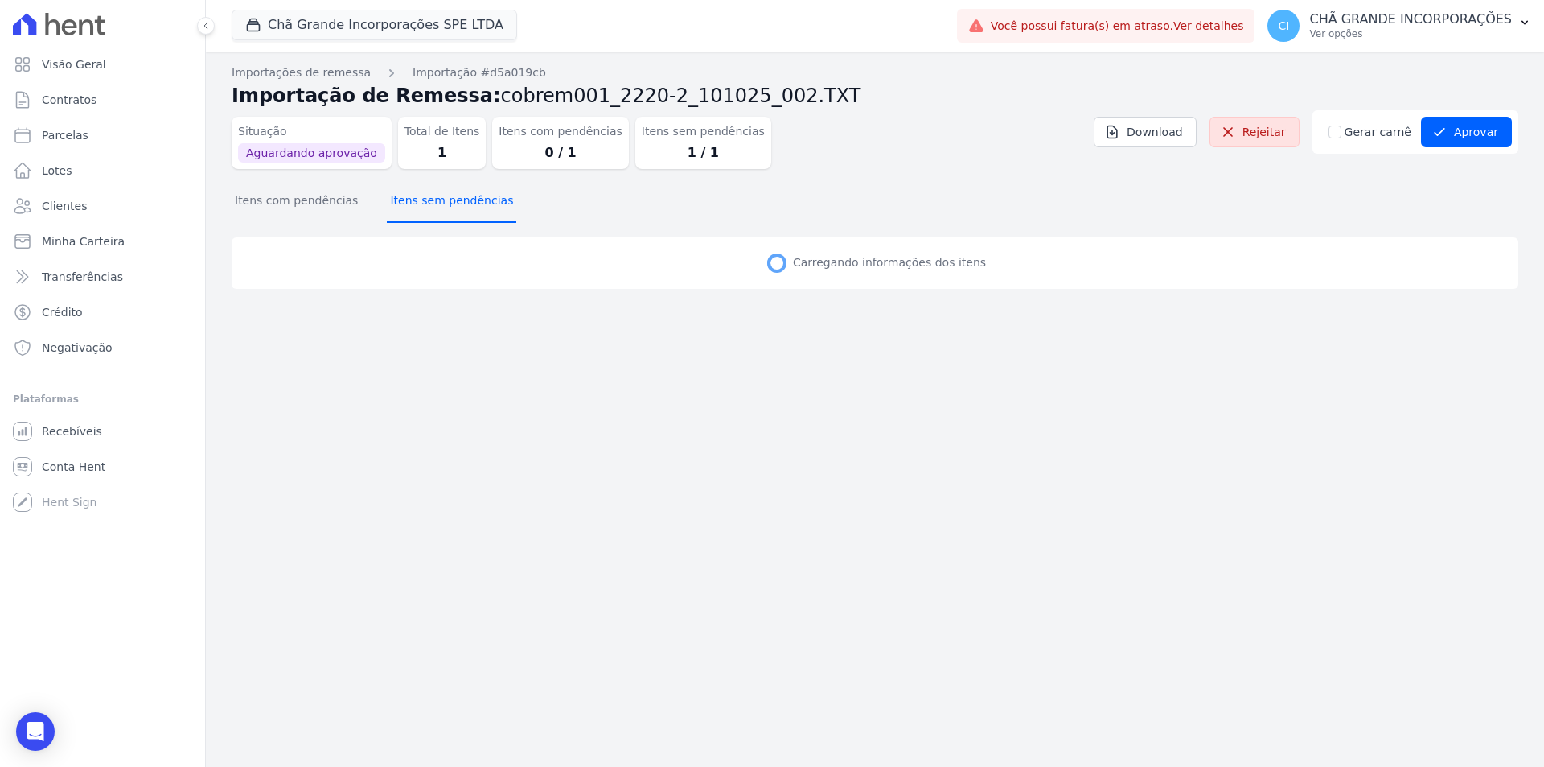
click at [430, 199] on button "Itens sem pendências" at bounding box center [451, 202] width 129 height 42
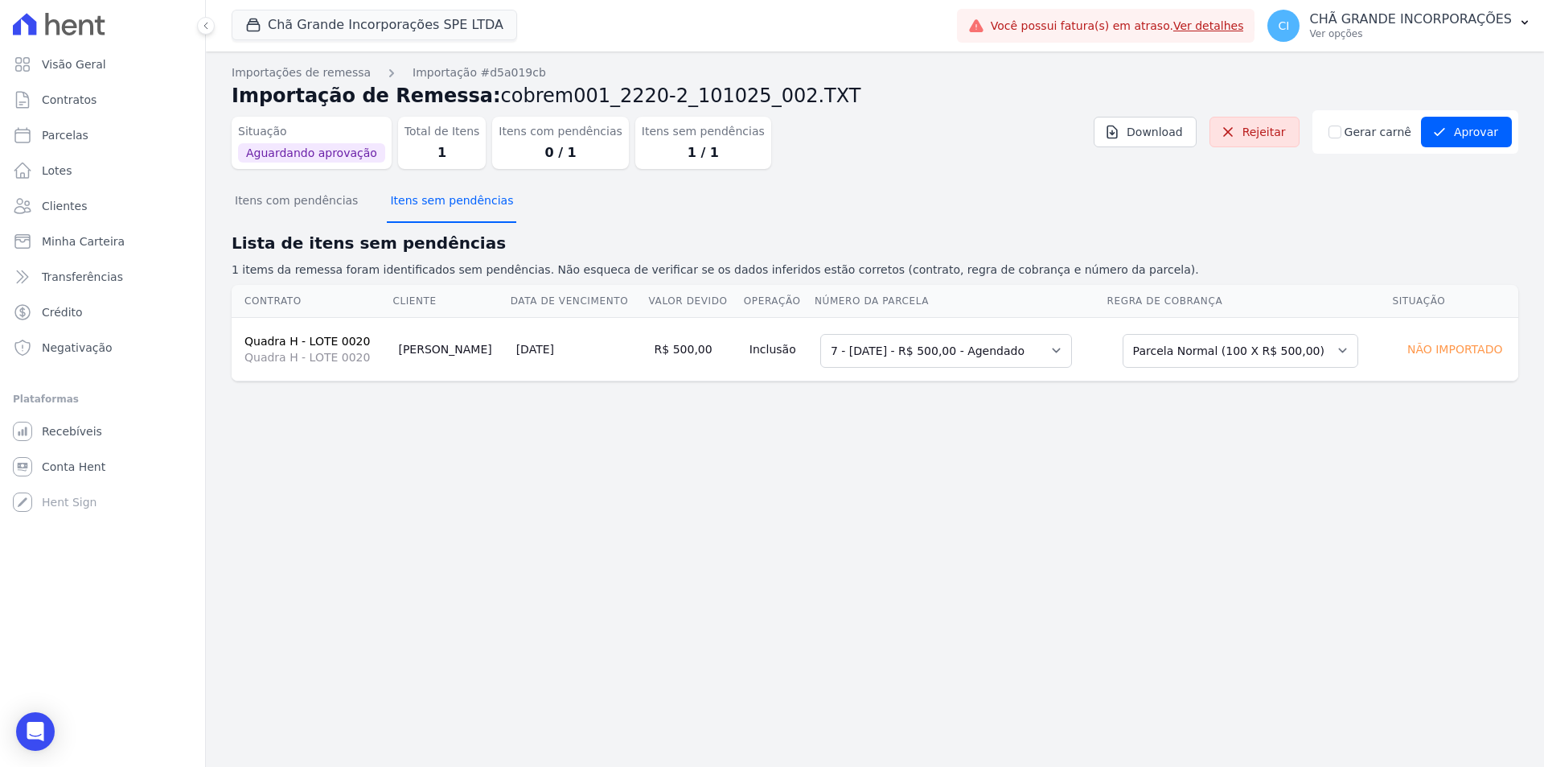
click at [430, 199] on button "Itens sem pendências" at bounding box center [451, 202] width 129 height 42
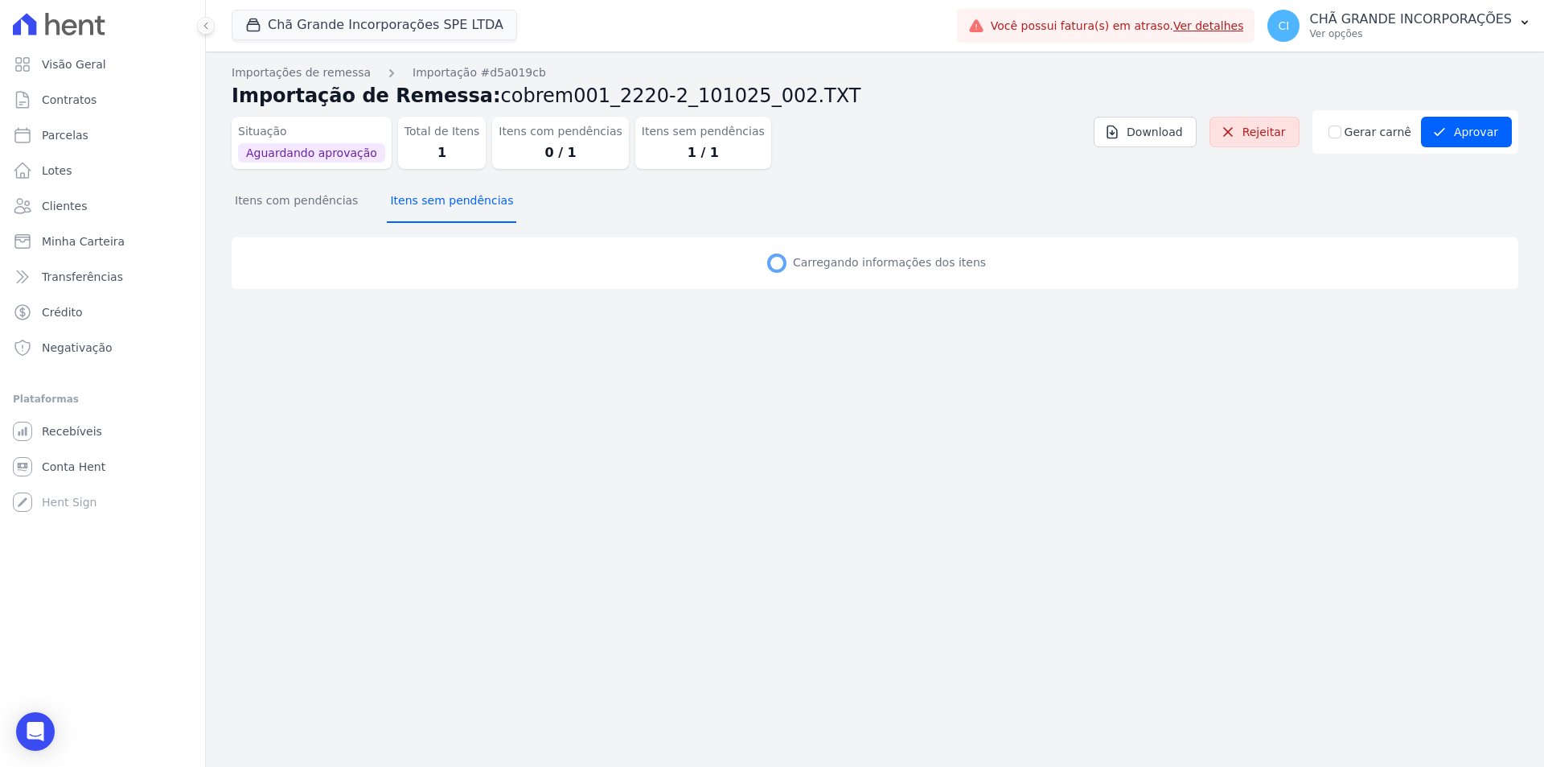
click at [430, 199] on button "Itens sem pendências" at bounding box center [451, 202] width 129 height 42
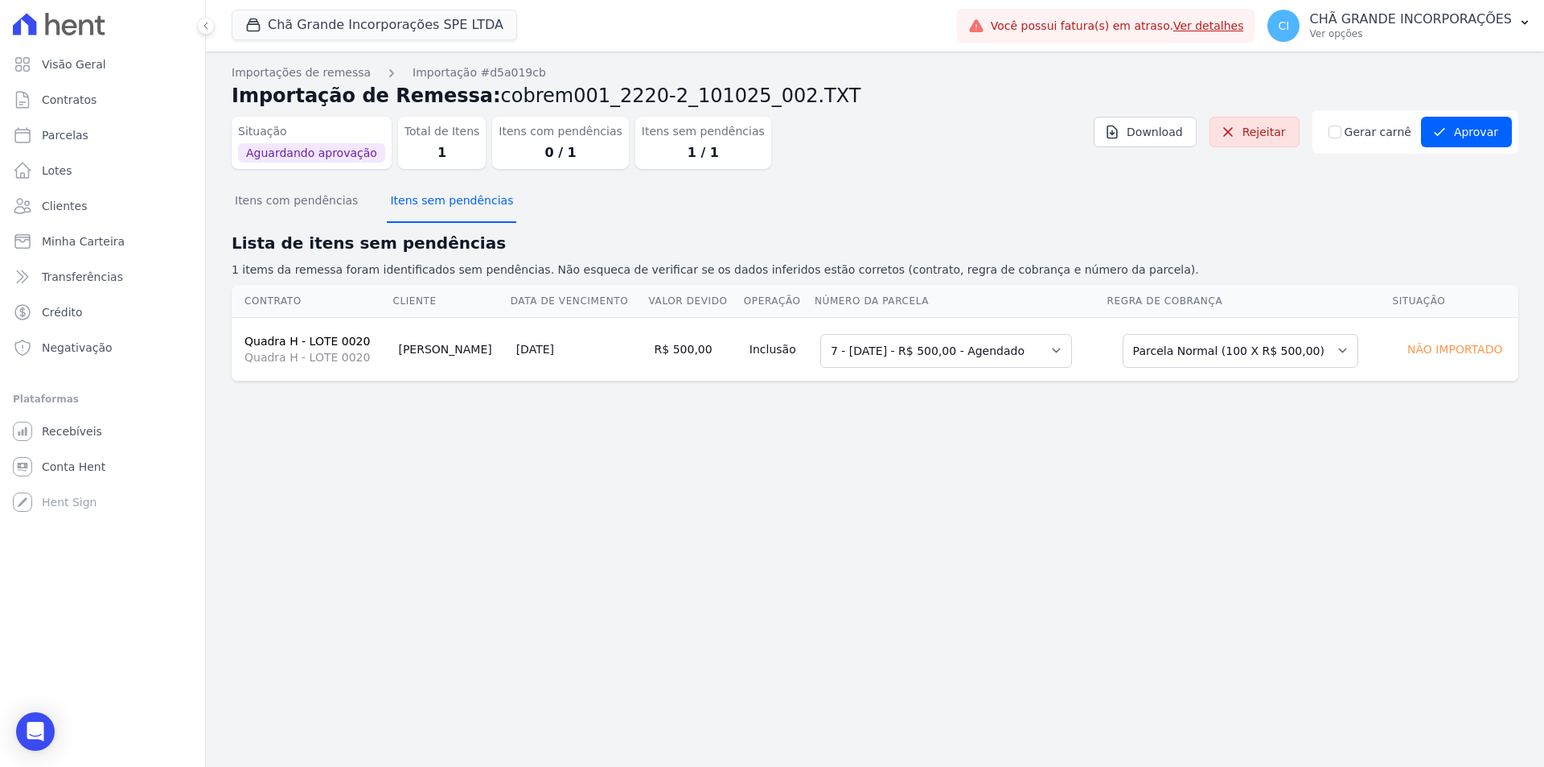
click at [430, 199] on button "Itens sem pendências" at bounding box center [451, 202] width 129 height 42
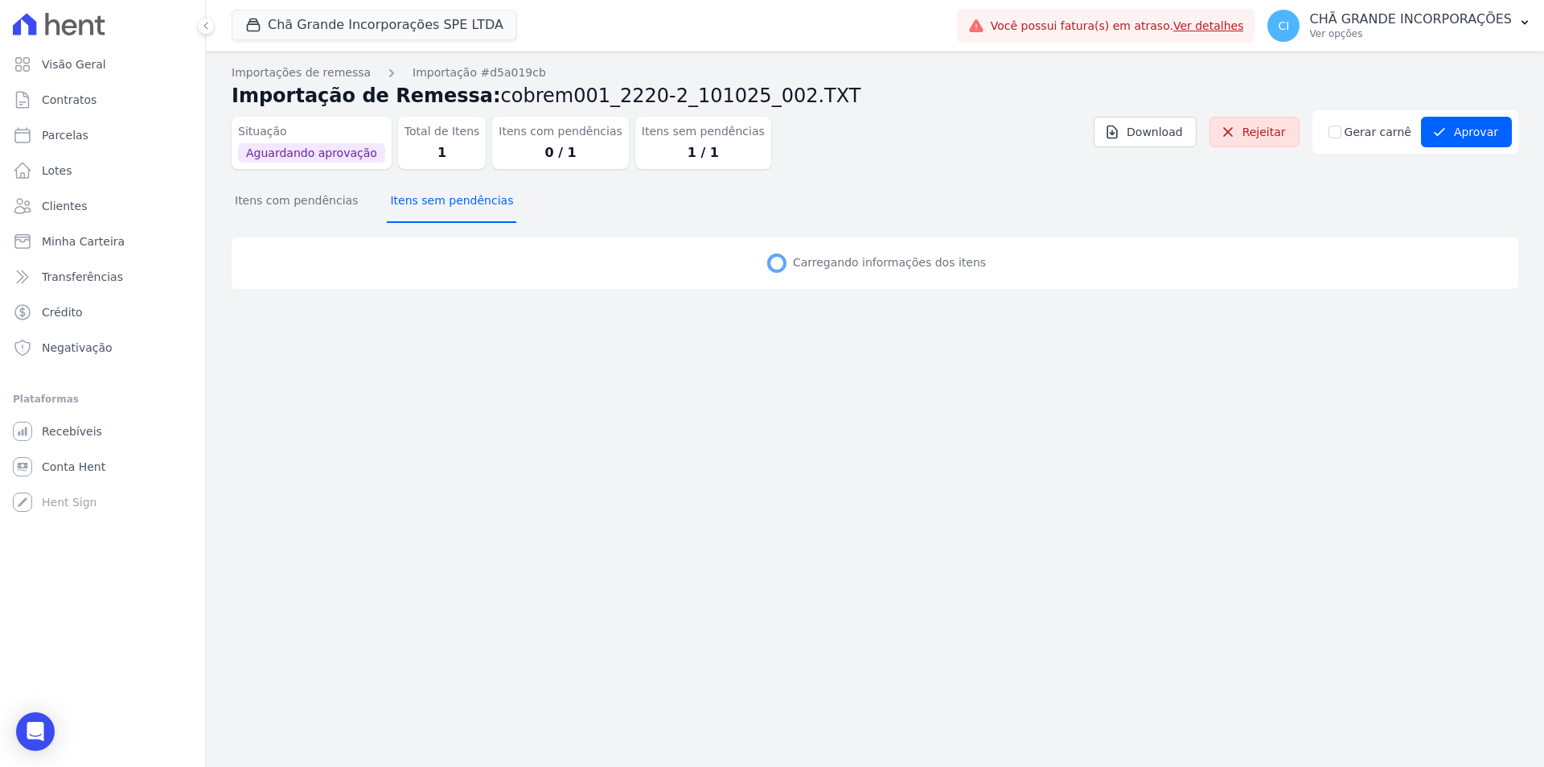
click at [430, 199] on button "Itens sem pendências" at bounding box center [451, 202] width 129 height 42
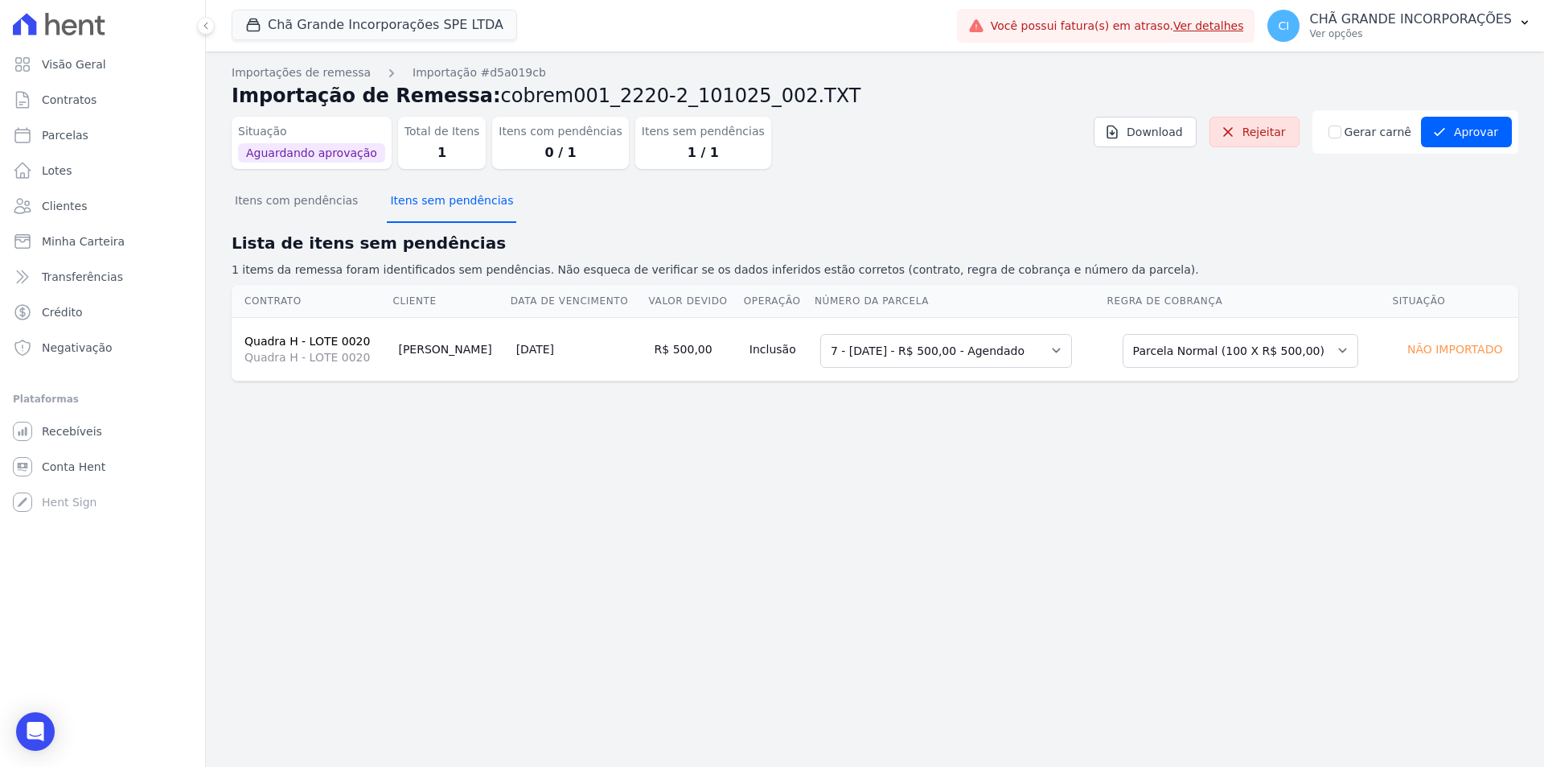
click at [430, 199] on button "Itens sem pendências" at bounding box center [451, 202] width 129 height 42
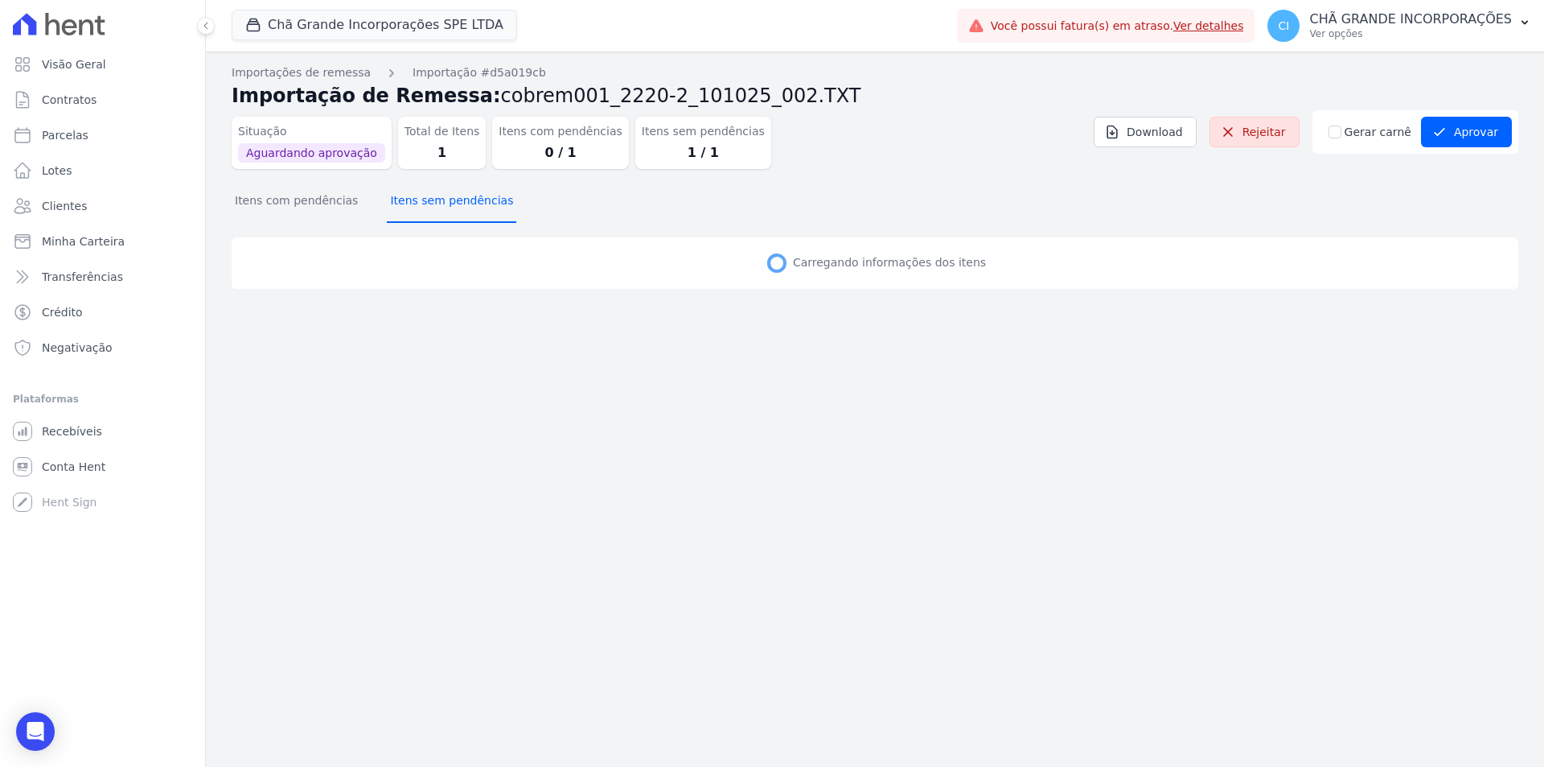
click at [430, 199] on button "Itens sem pendências" at bounding box center [451, 202] width 129 height 42
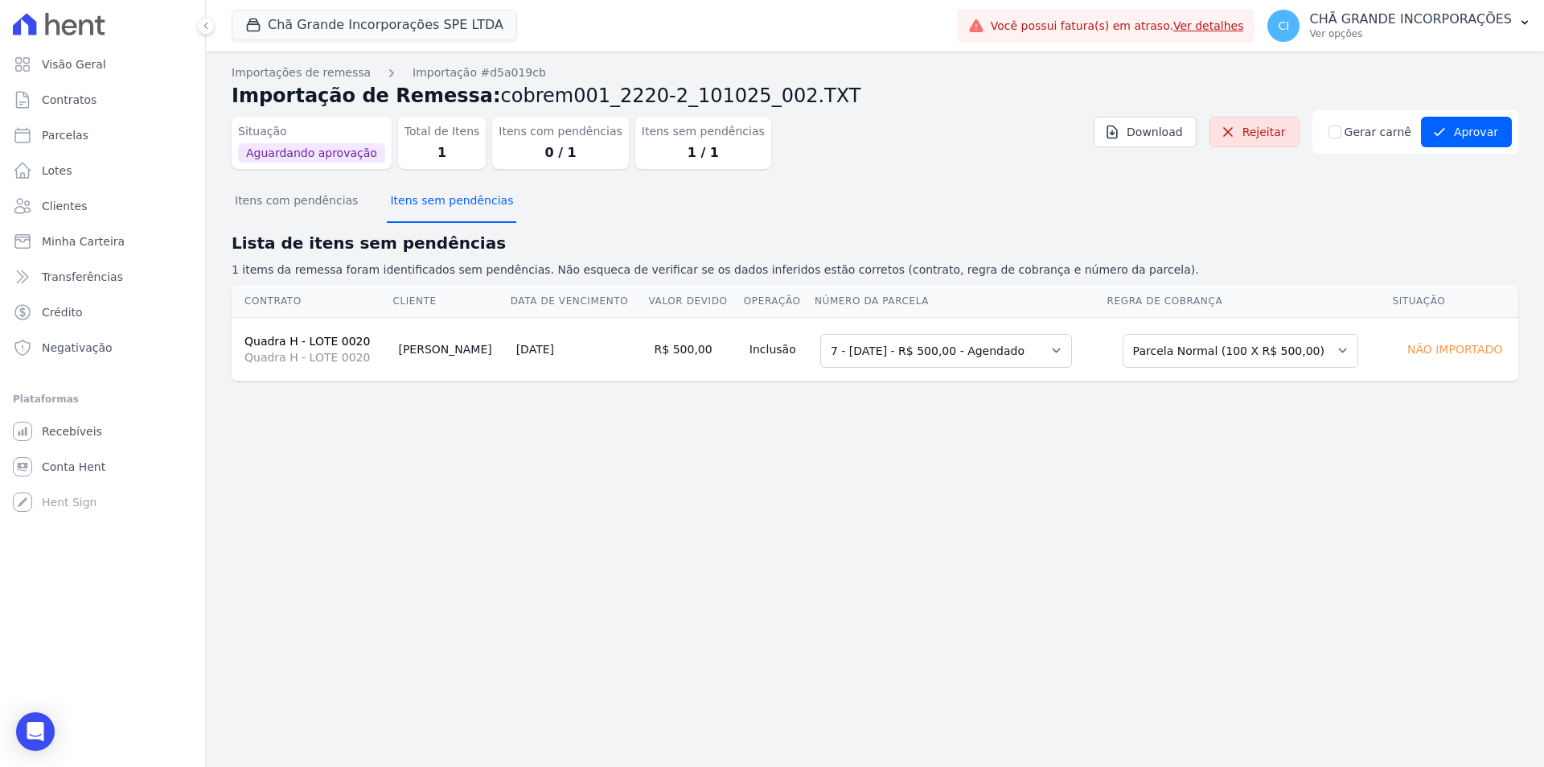
click at [430, 199] on button "Itens sem pendências" at bounding box center [451, 202] width 129 height 42
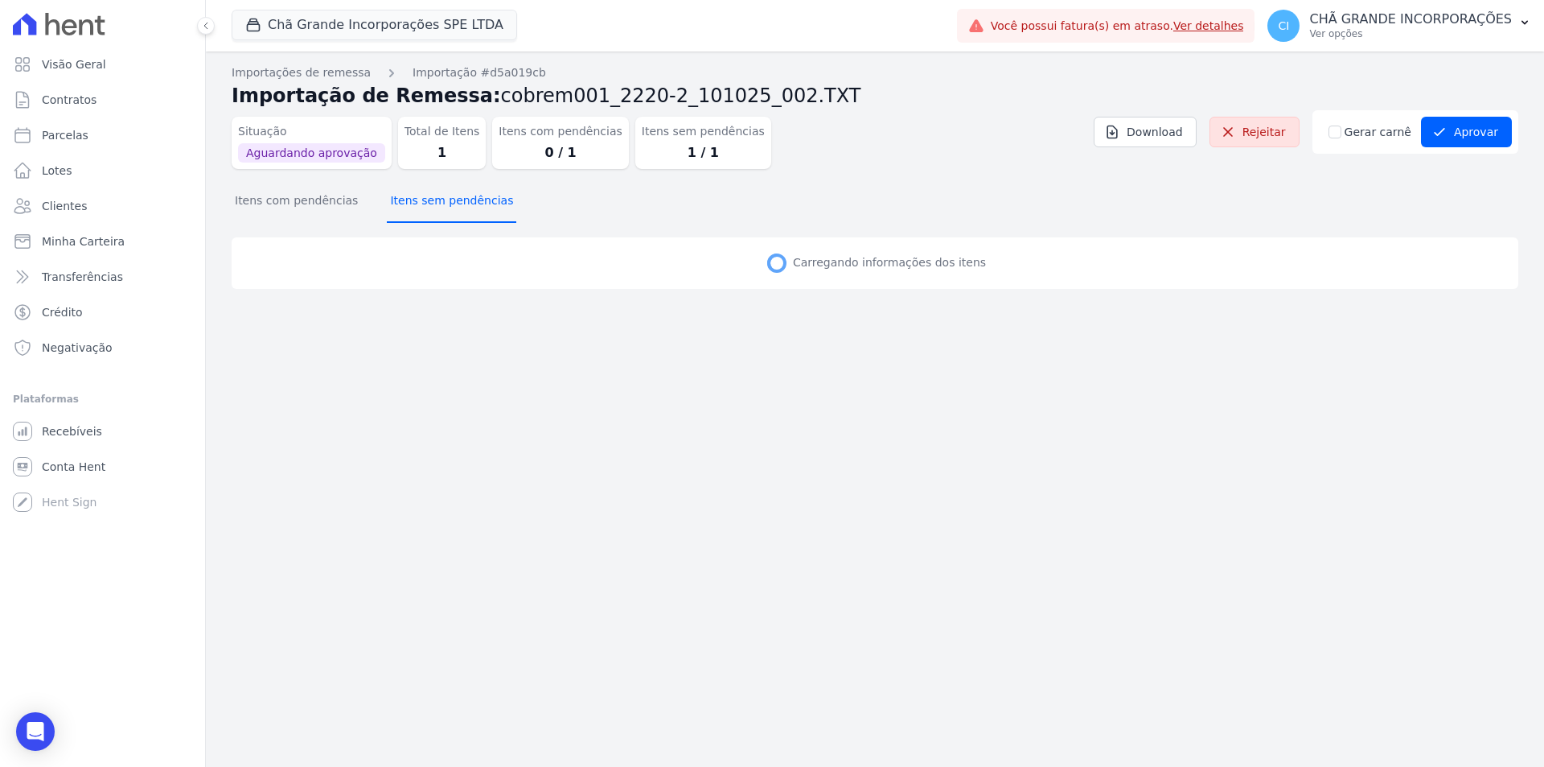
click at [430, 199] on button "Itens sem pendências" at bounding box center [451, 202] width 129 height 42
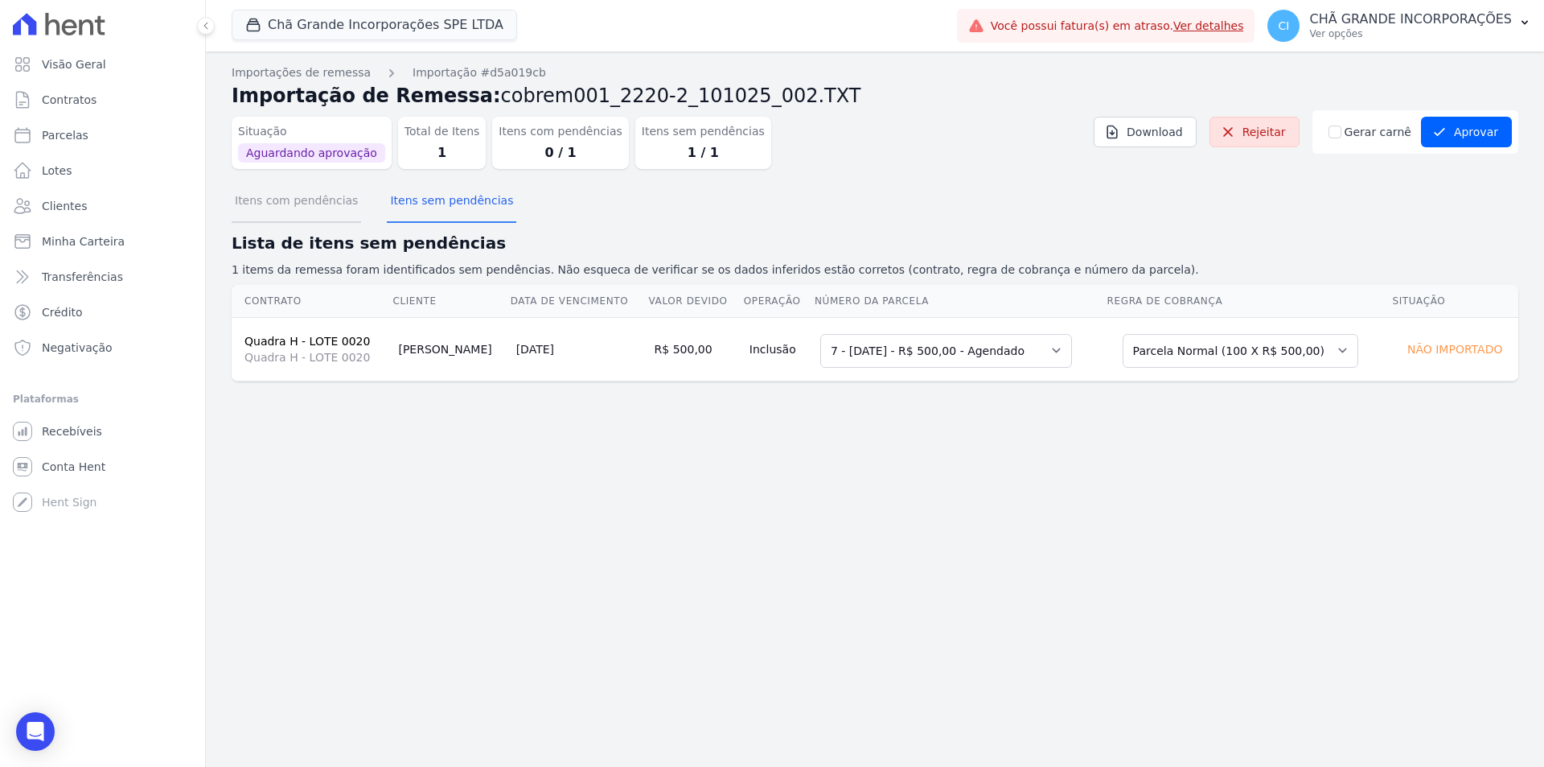
click at [319, 207] on button "Itens com pendências" at bounding box center [296, 202] width 129 height 42
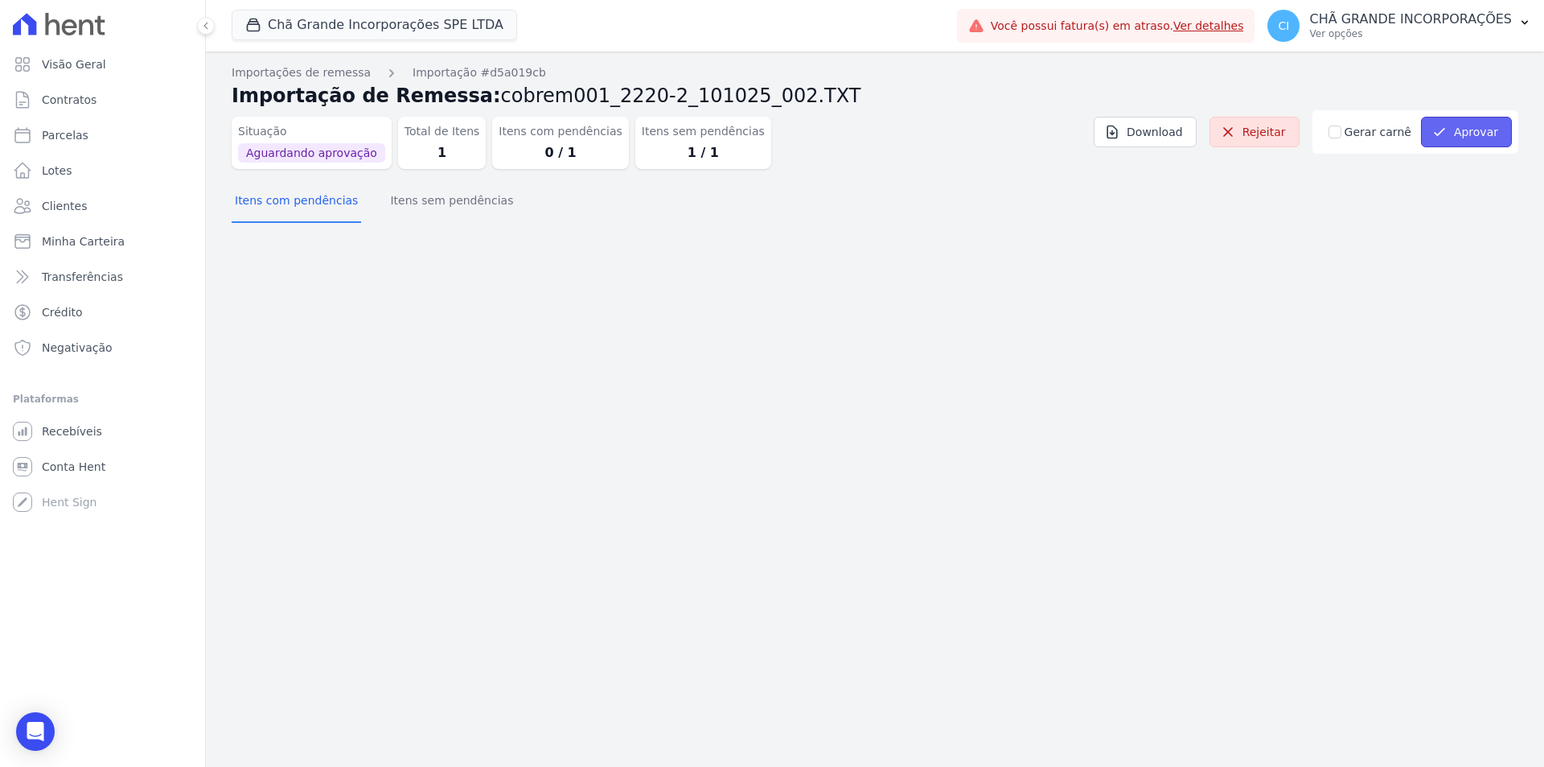
click at [1465, 141] on button "Aprovar" at bounding box center [1466, 132] width 91 height 31
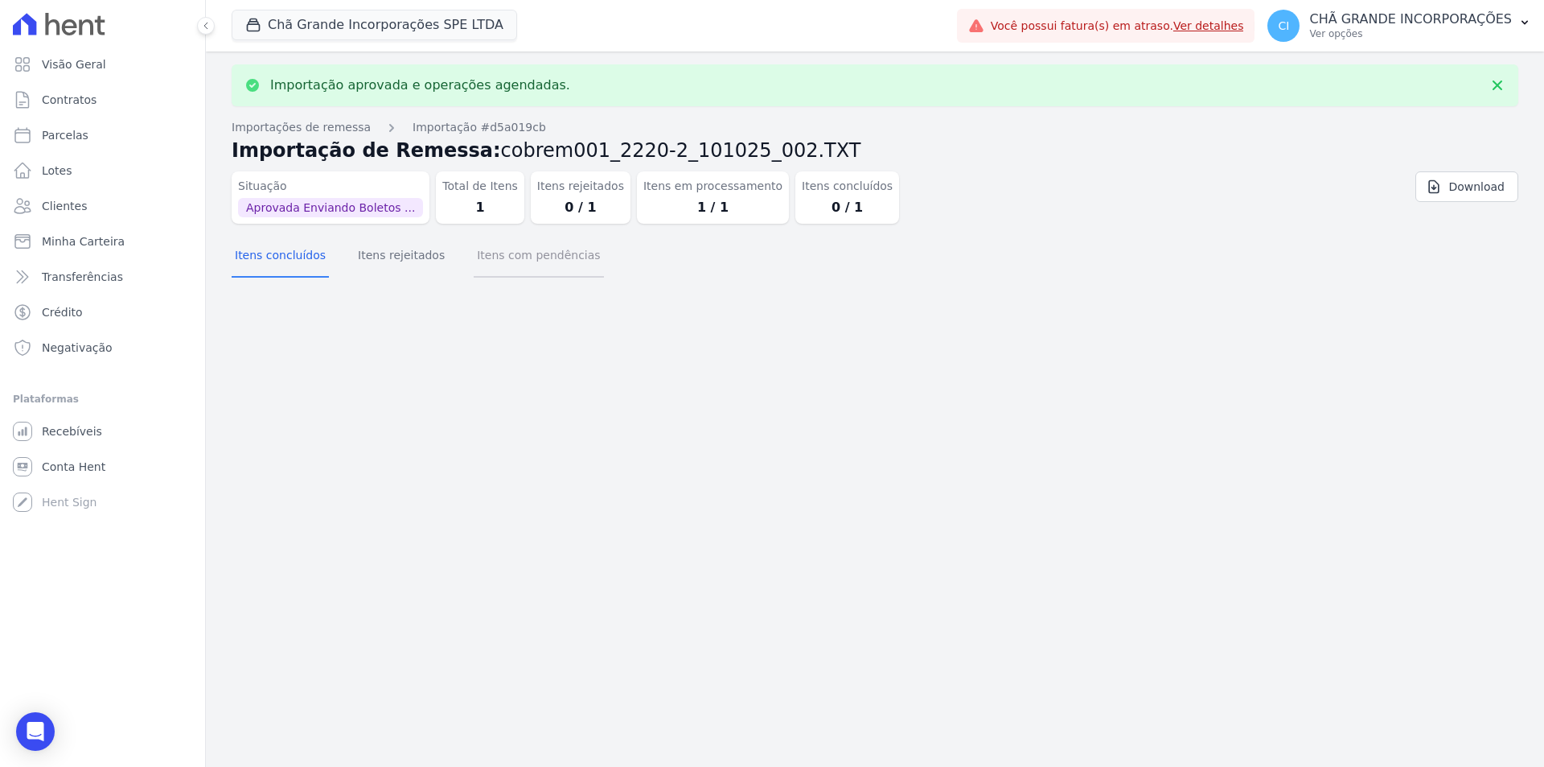
click at [487, 245] on button "Itens com pendências" at bounding box center [538, 257] width 129 height 42
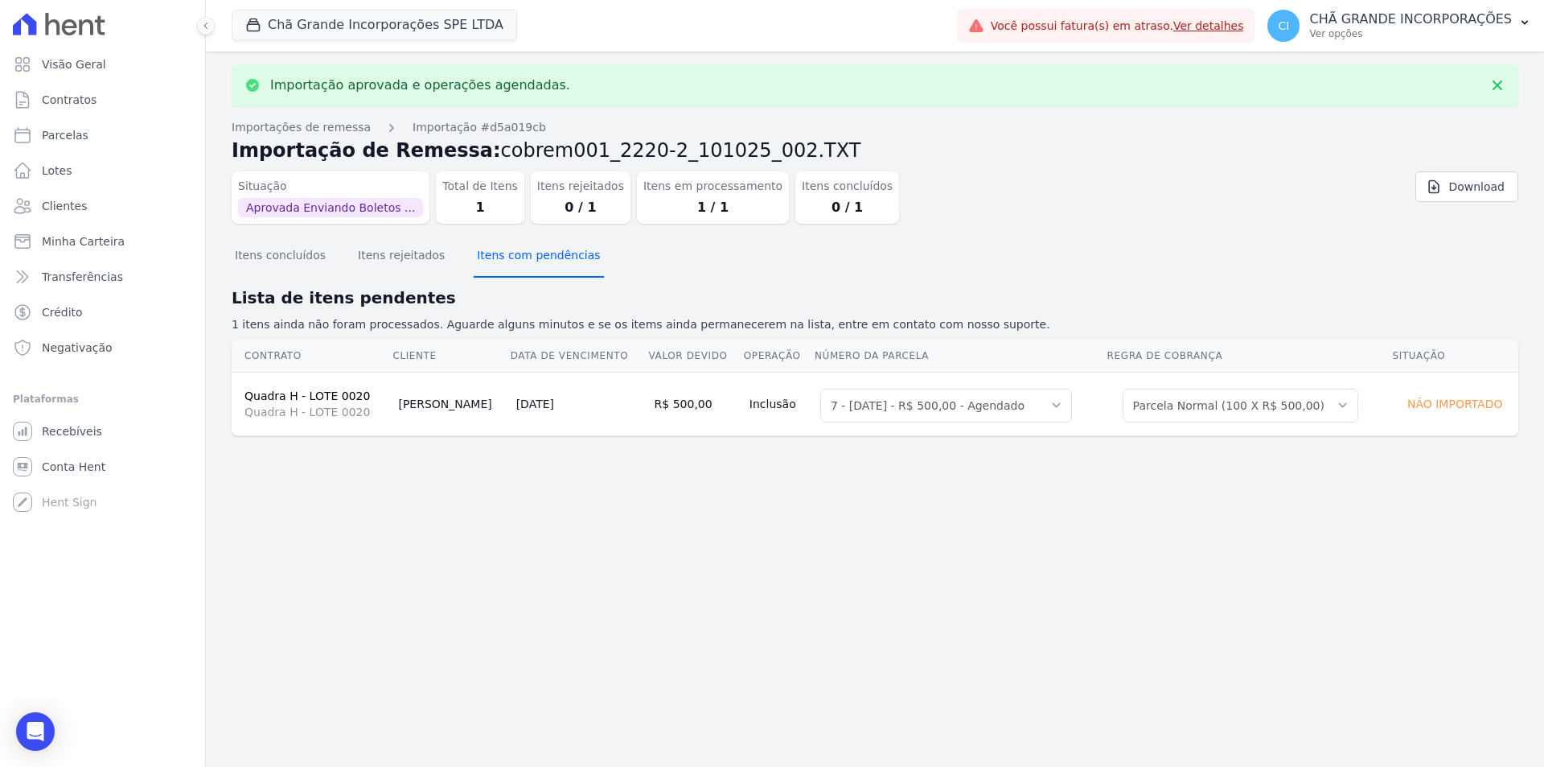
click at [495, 257] on button "Itens com pendências" at bounding box center [538, 257] width 129 height 42
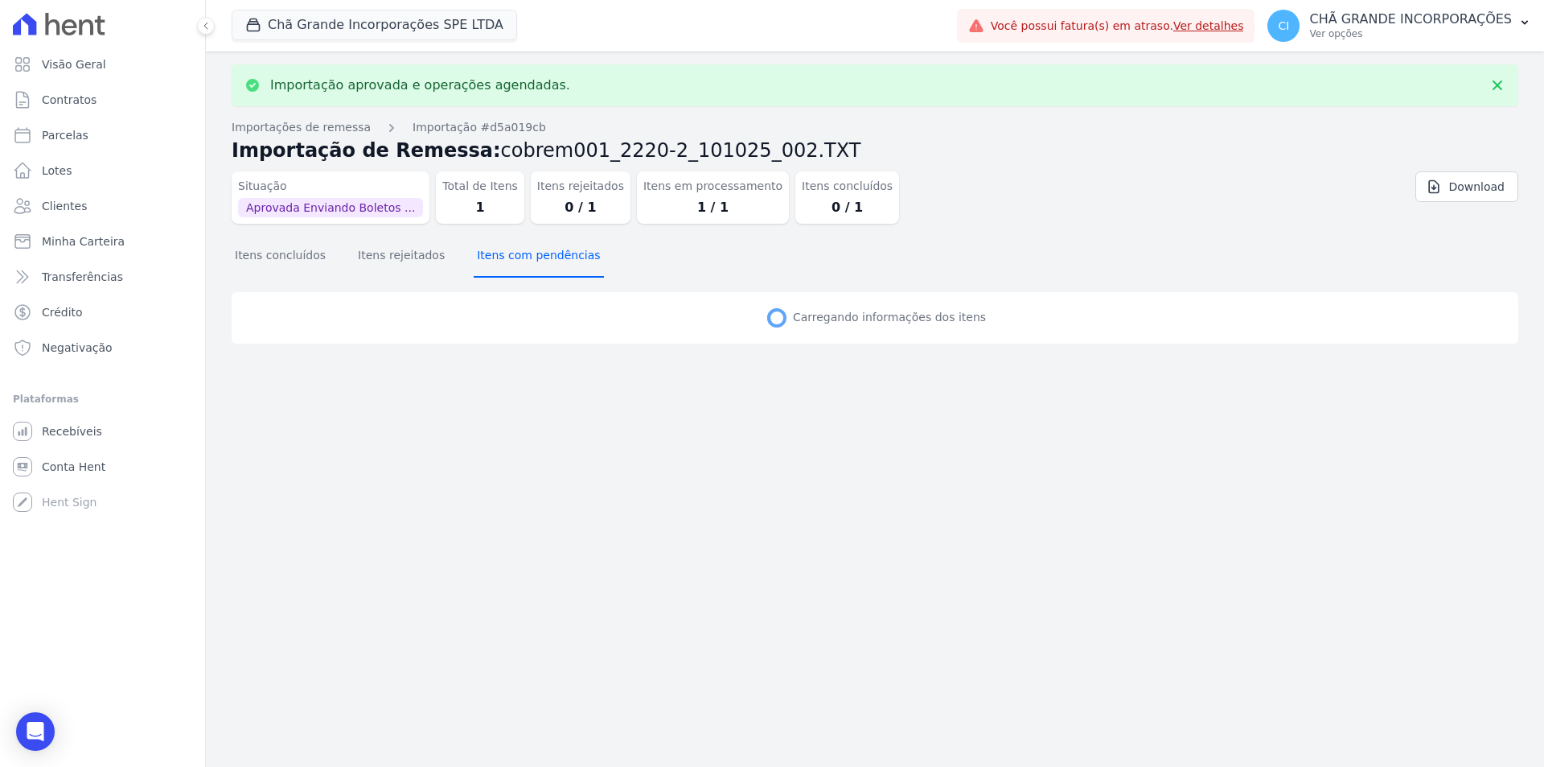
click at [495, 257] on button "Itens com pendências" at bounding box center [538, 257] width 129 height 42
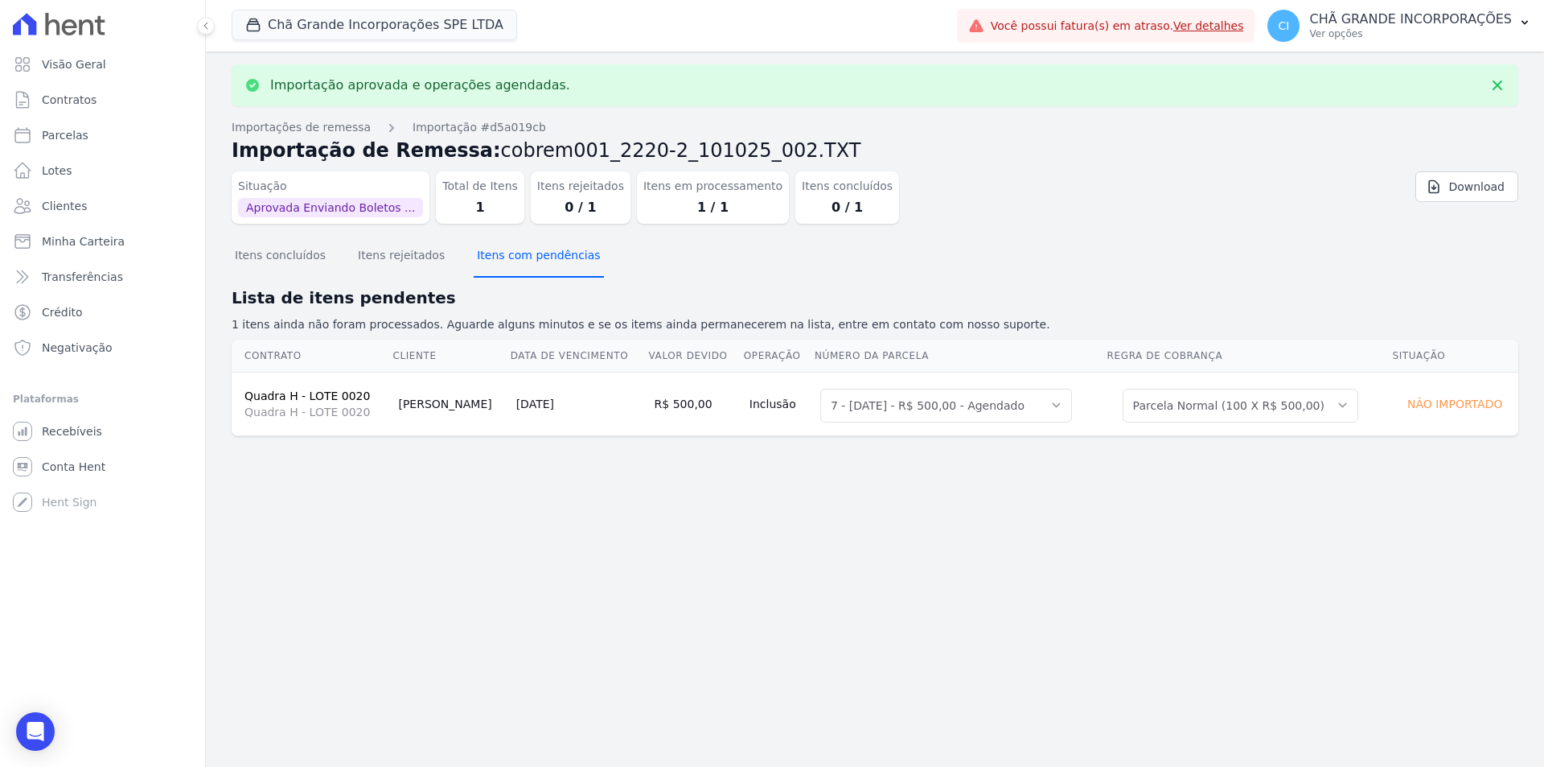
click at [495, 257] on button "Itens com pendências" at bounding box center [538, 257] width 129 height 42
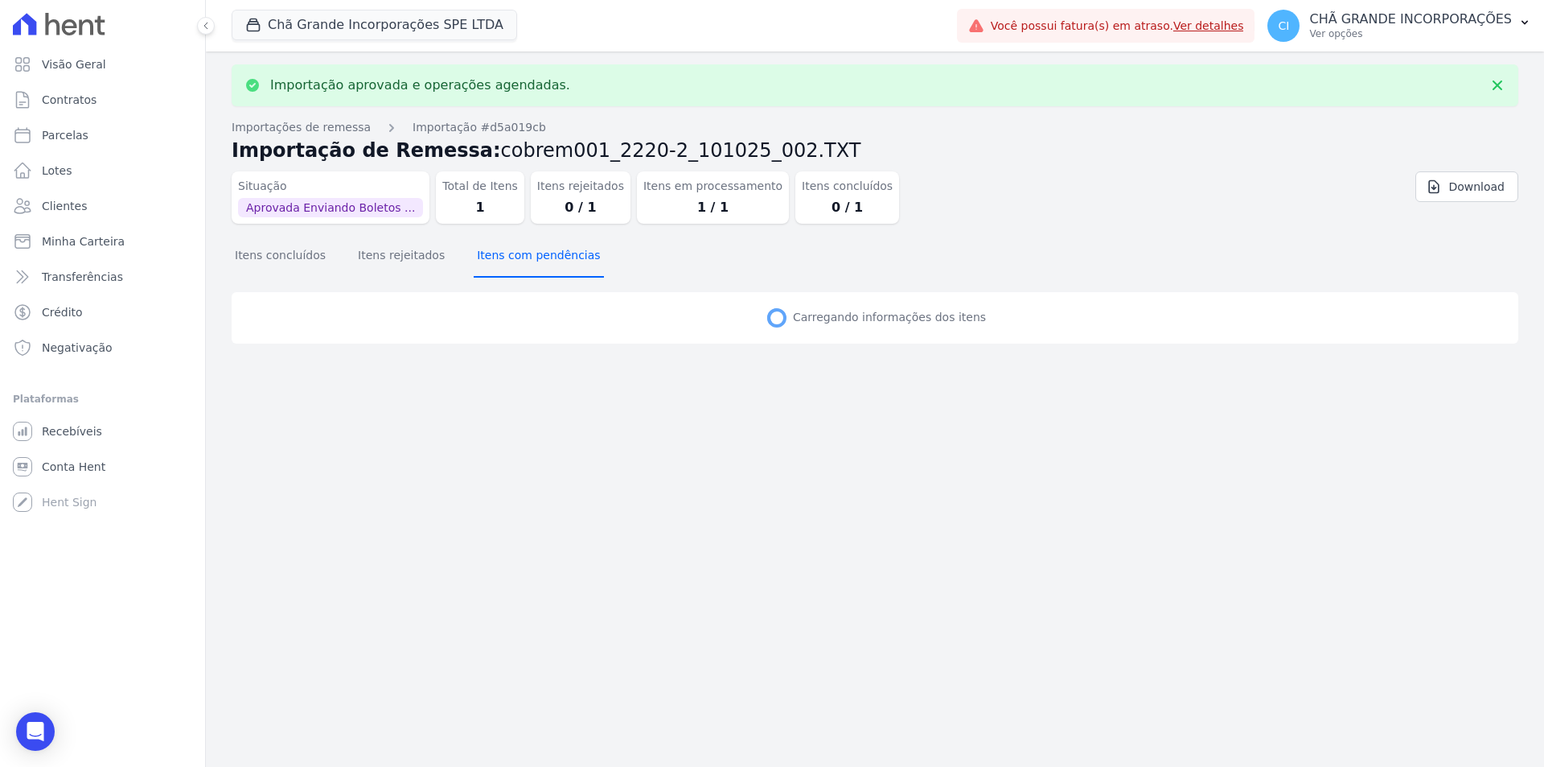
click at [495, 257] on button "Itens com pendências" at bounding box center [538, 257] width 129 height 42
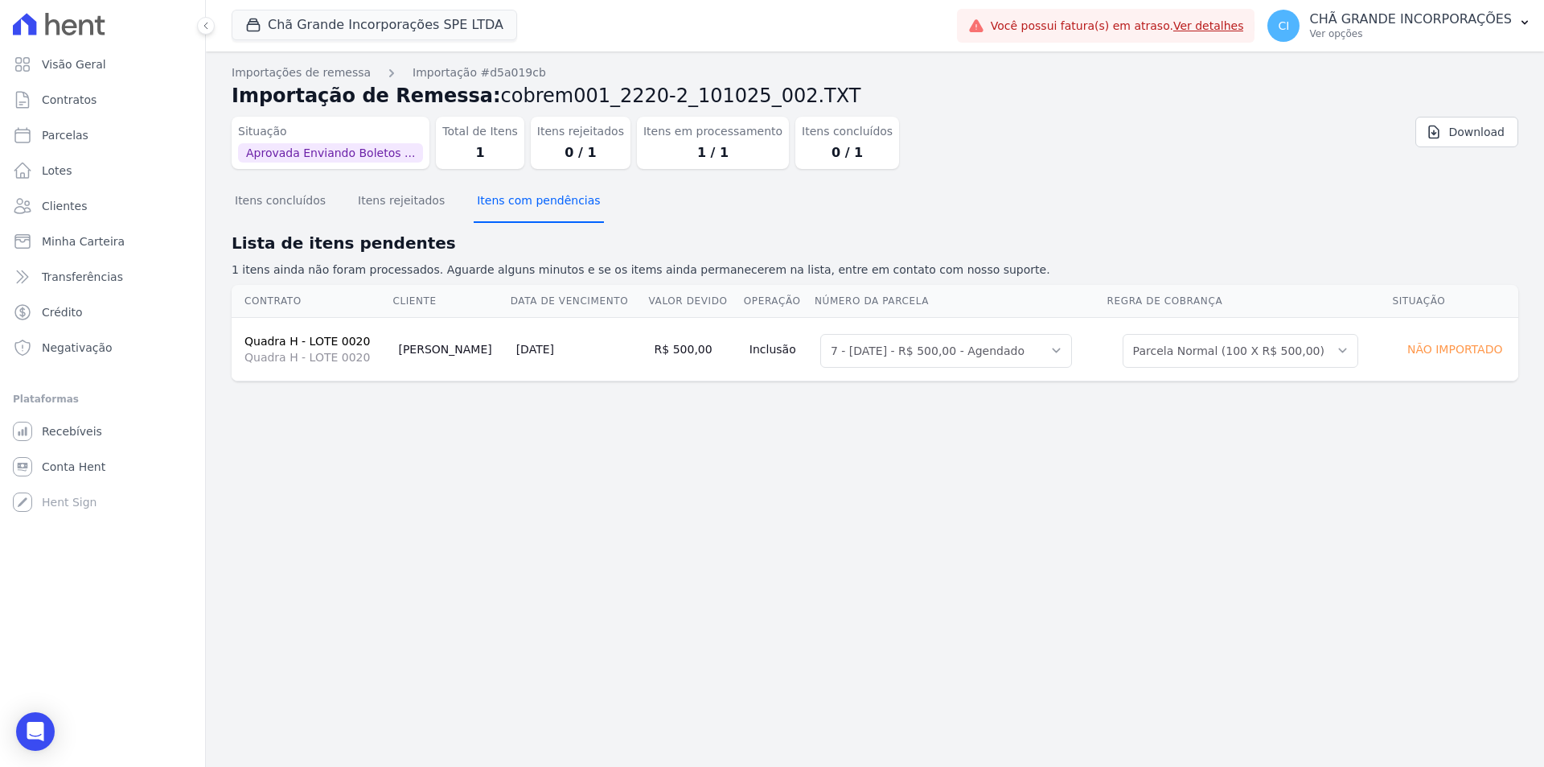
click at [496, 204] on button "Itens com pendências" at bounding box center [538, 202] width 129 height 42
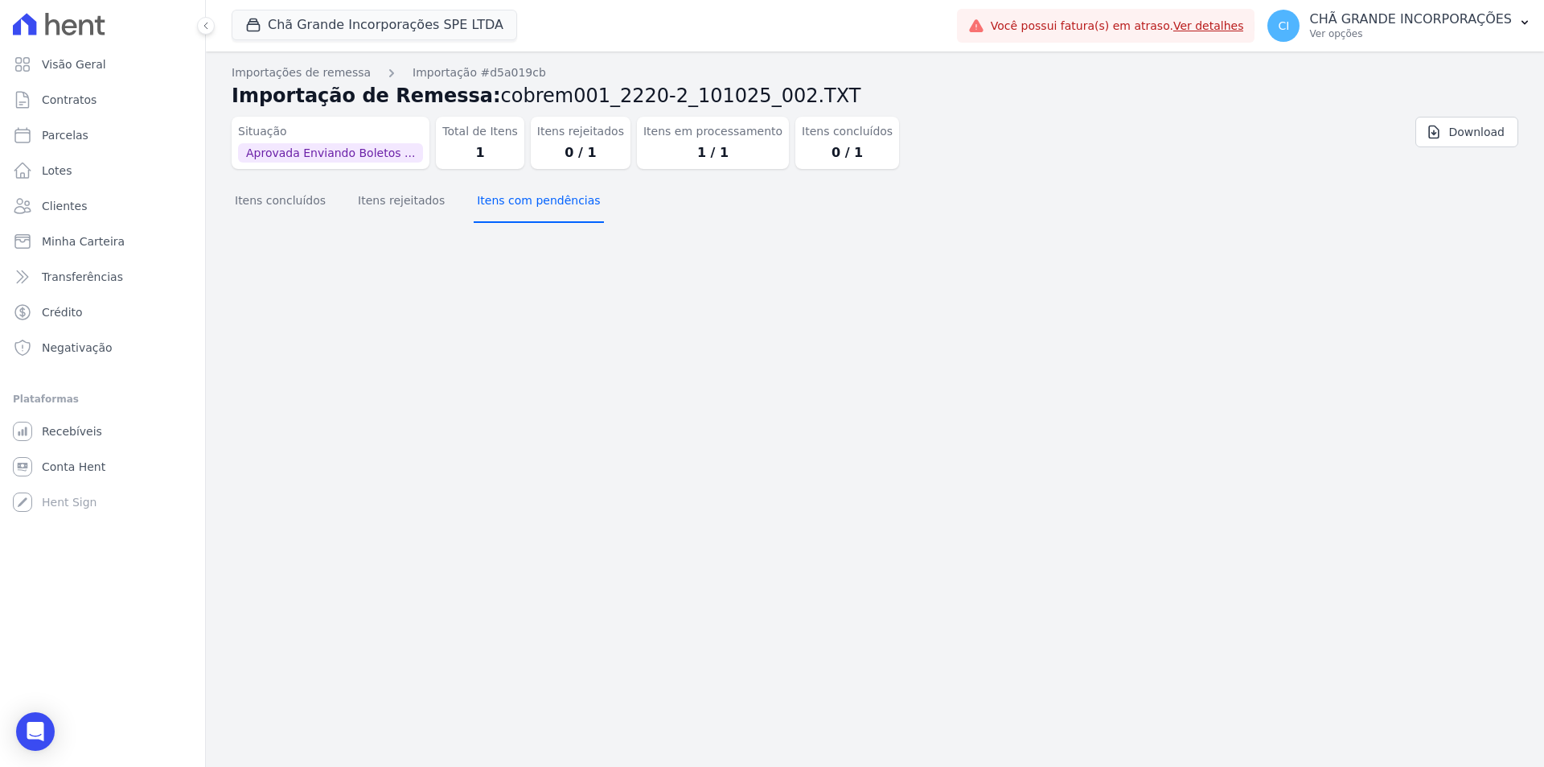
click at [496, 204] on button "Itens com pendências" at bounding box center [538, 202] width 129 height 42
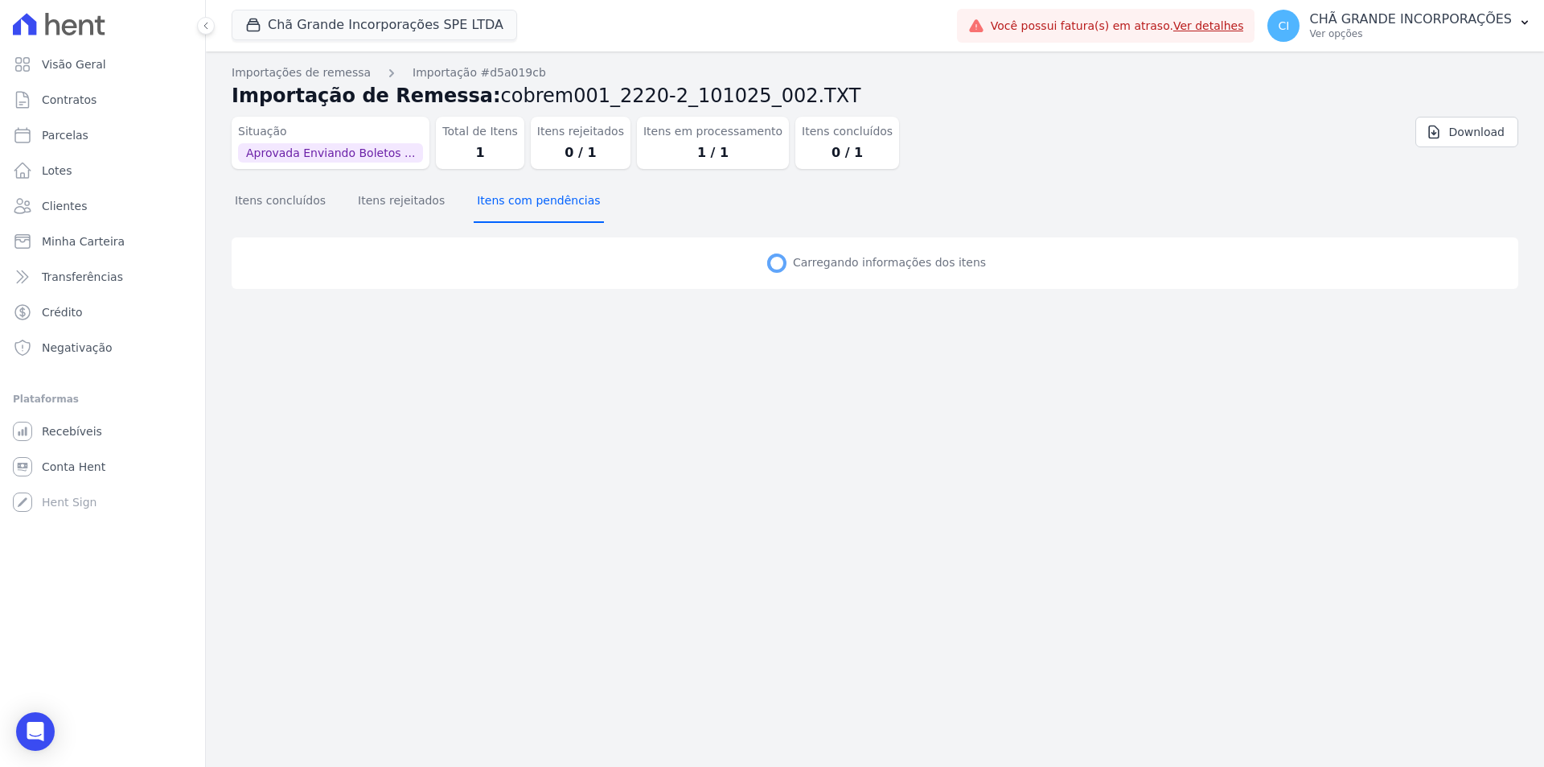
click at [496, 204] on button "Itens com pendências" at bounding box center [538, 202] width 129 height 42
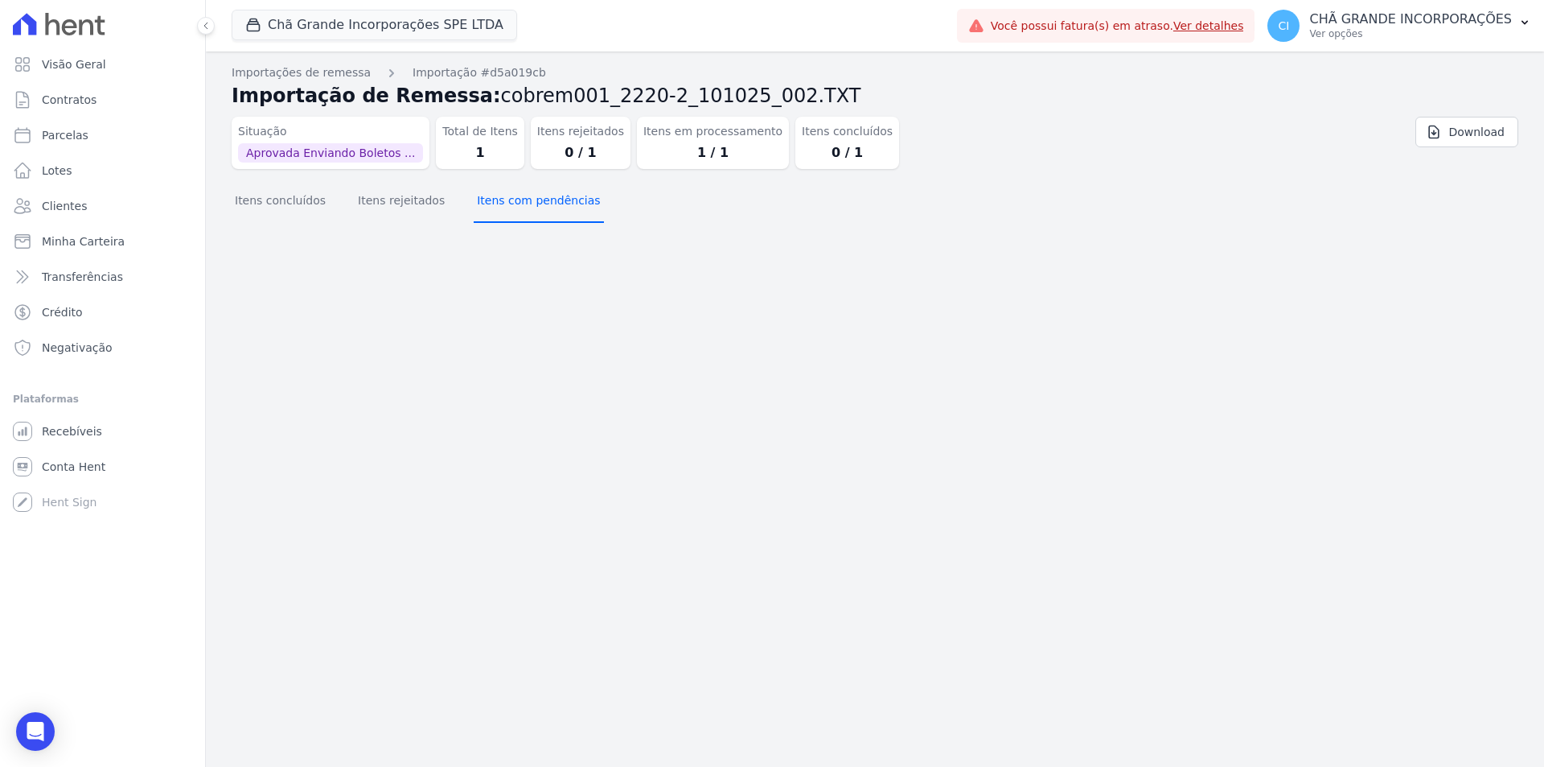
click at [496, 204] on button "Itens com pendências" at bounding box center [538, 202] width 129 height 42
click at [306, 193] on button "Itens concluídos" at bounding box center [280, 202] width 97 height 42
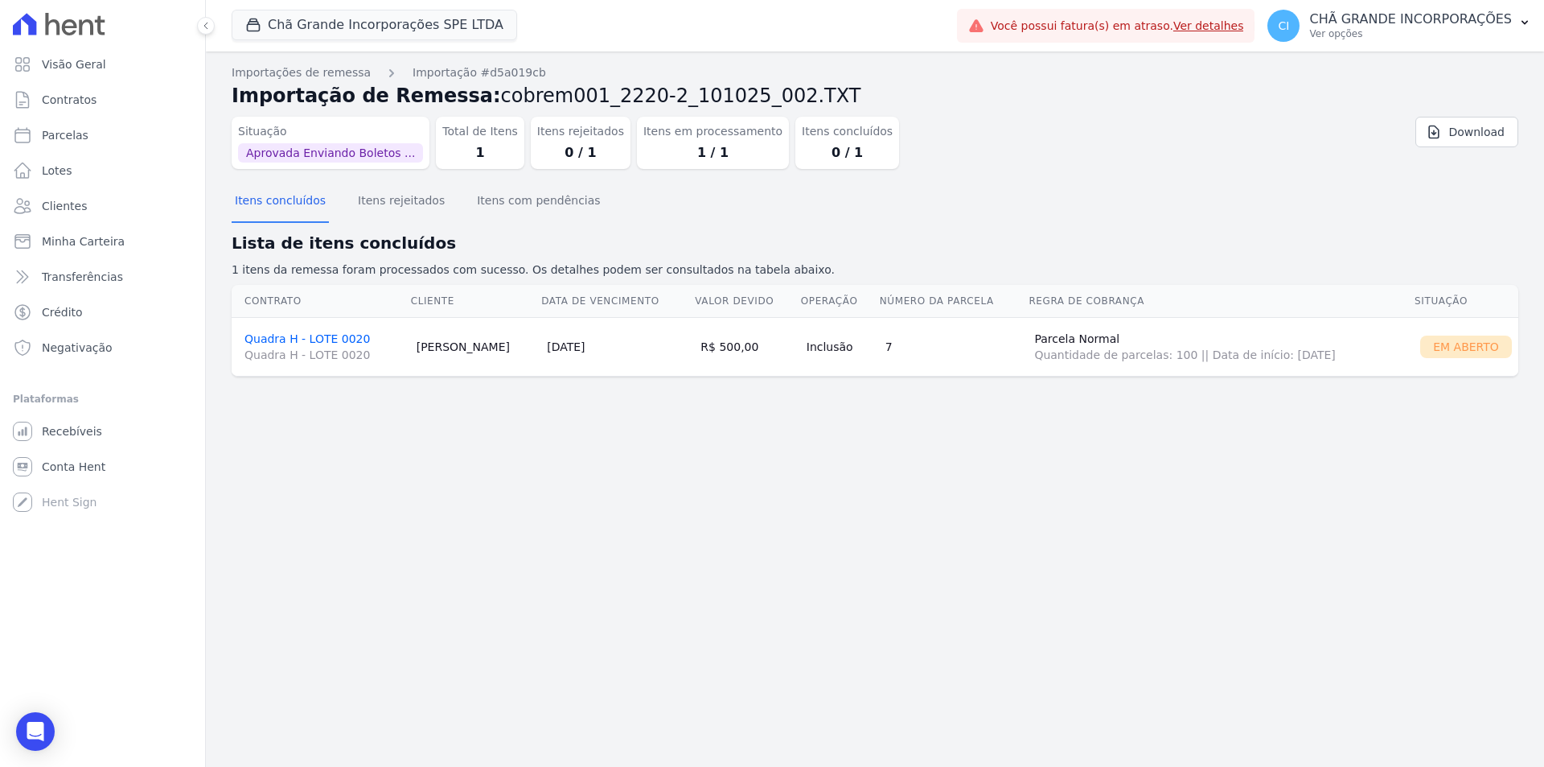
click at [331, 335] on link "Quadra H - LOTE 0020 Quadra H - LOTE 0020" at bounding box center [324, 347] width 159 height 31
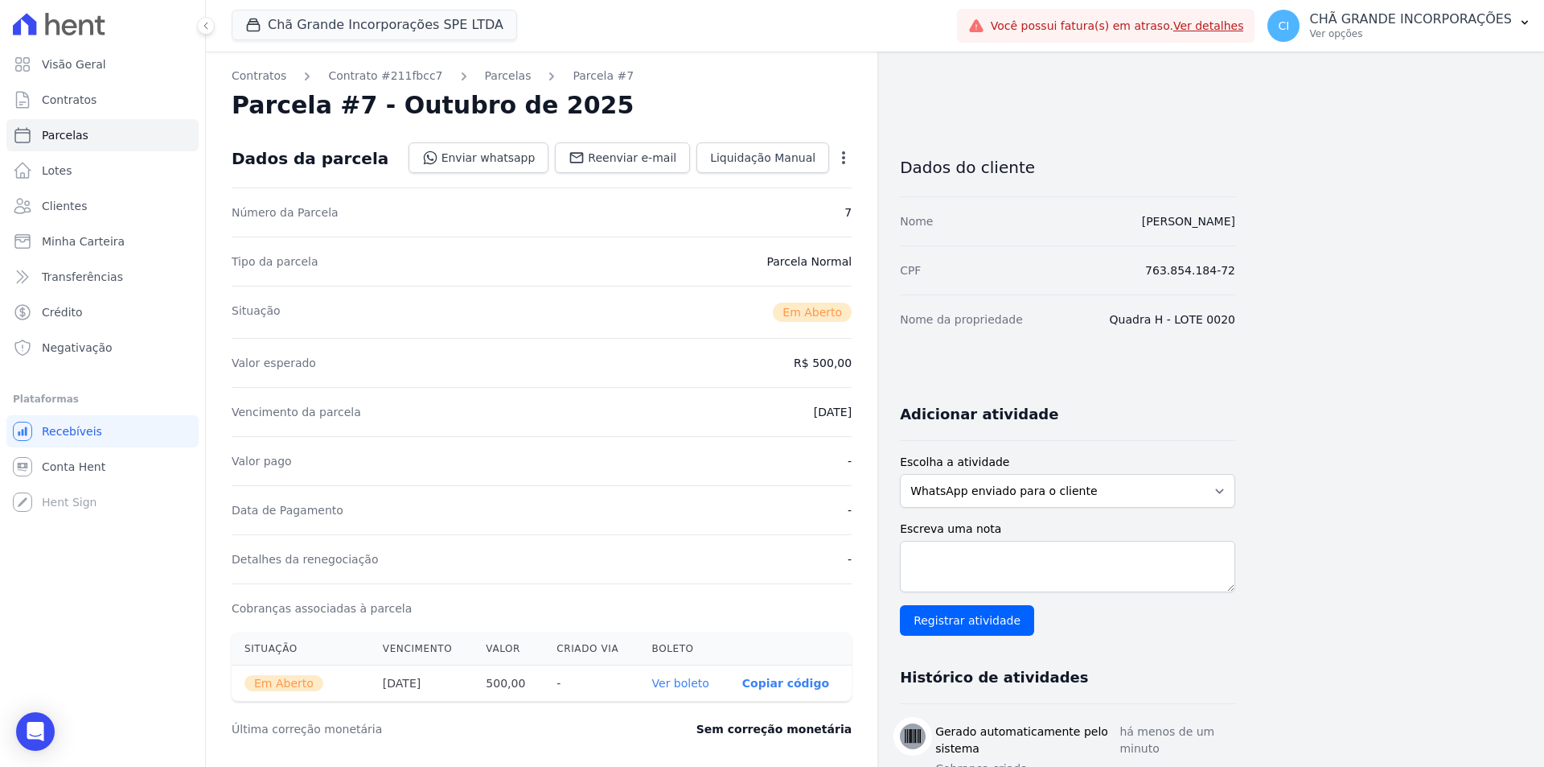
click at [672, 685] on link "Ver boleto" at bounding box center [680, 682] width 57 height 13
